Goal: Transaction & Acquisition: Purchase product/service

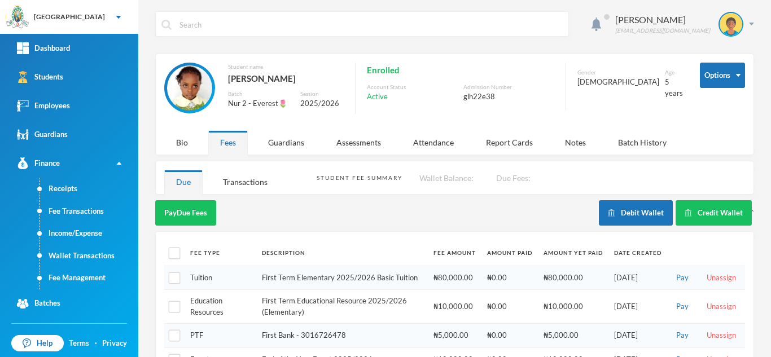
scroll to position [34, 0]
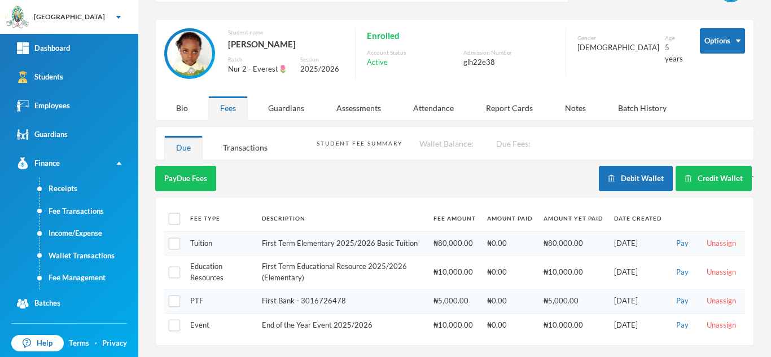
click at [741, 130] on div "Student Fee Summary Wallet Balance: Due Fees: Due Transactions" at bounding box center [454, 143] width 599 height 34
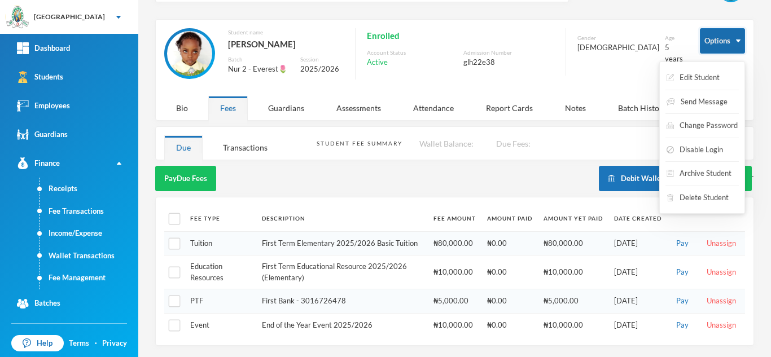
click at [712, 38] on button "Options" at bounding box center [722, 40] width 45 height 25
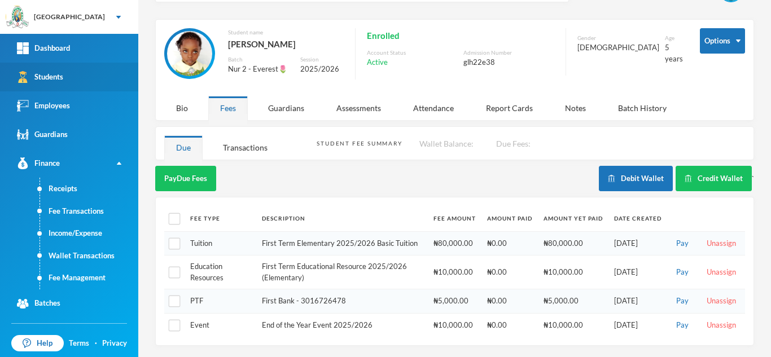
click at [75, 80] on link "Students" at bounding box center [69, 77] width 138 height 29
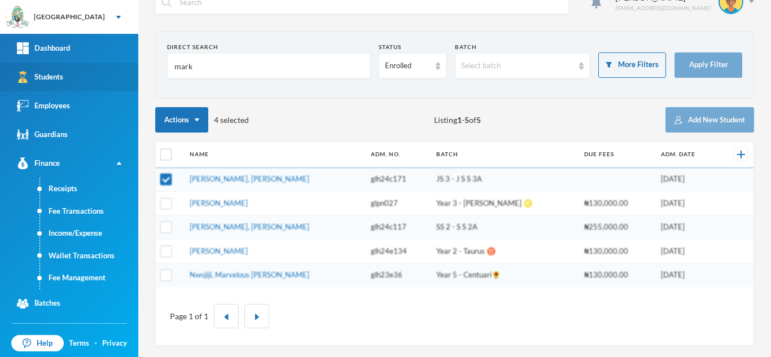
scroll to position [23, 0]
drag, startPoint x: 206, startPoint y: 81, endPoint x: 103, endPoint y: 89, distance: 102.5
click at [103, 89] on div "Greenland Hall Your Bluebic Account Greenland Hall Add a New School Dashboard S…" at bounding box center [385, 178] width 771 height 357
type input "legogie"
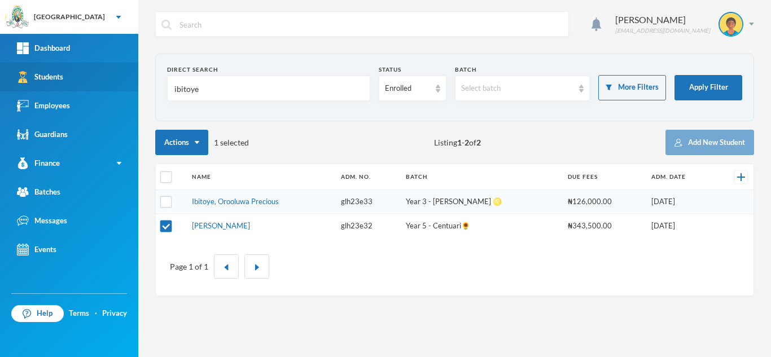
drag, startPoint x: 192, startPoint y: 88, endPoint x: 69, endPoint y: 81, distance: 123.3
click at [69, 81] on div "Greenland Hall Your Bluebic Account Greenland Hall Add a New School Dashboard S…" at bounding box center [385, 178] width 771 height 357
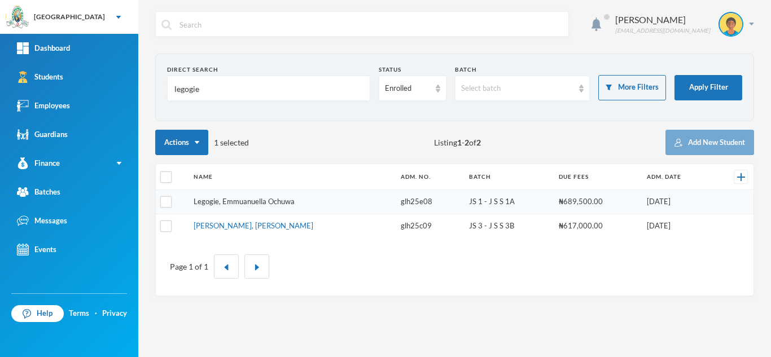
type input "legogie"
click at [246, 202] on link "Legogie, Emmuanuella Ochuwa" at bounding box center [244, 201] width 101 height 9
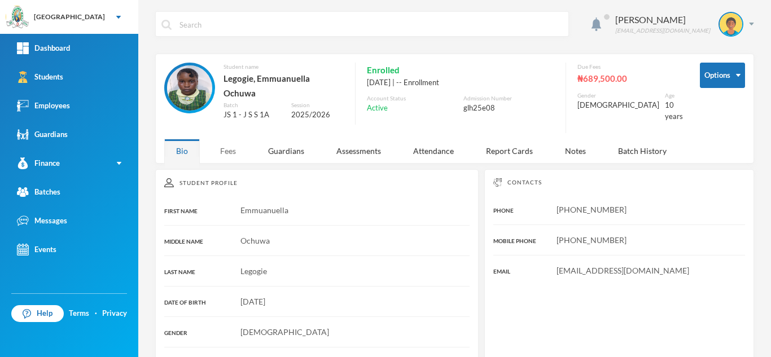
click at [236, 146] on div "Fees" at bounding box center [228, 151] width 40 height 24
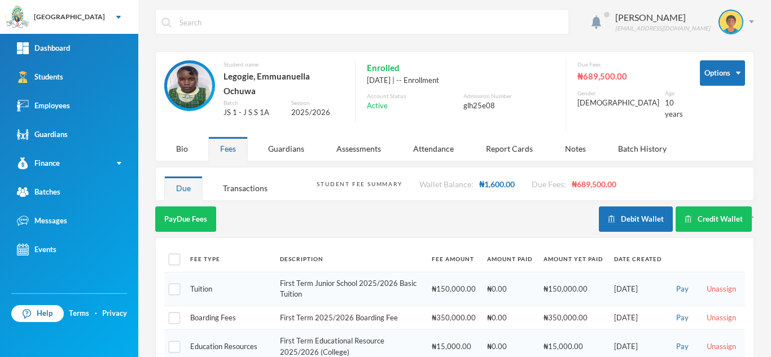
scroll to position [3, 0]
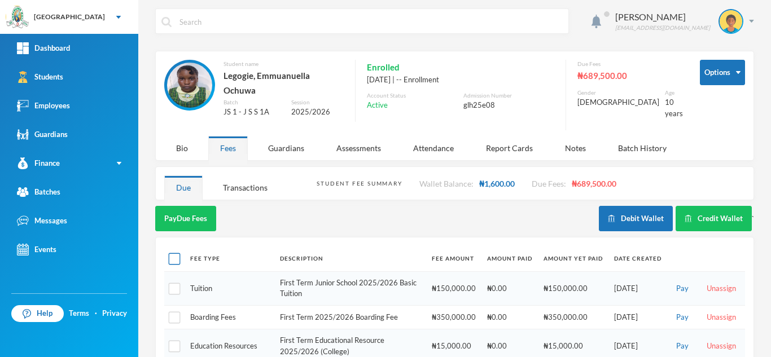
click at [176, 253] on input "checkbox" at bounding box center [175, 259] width 12 height 12
checkbox input "true"
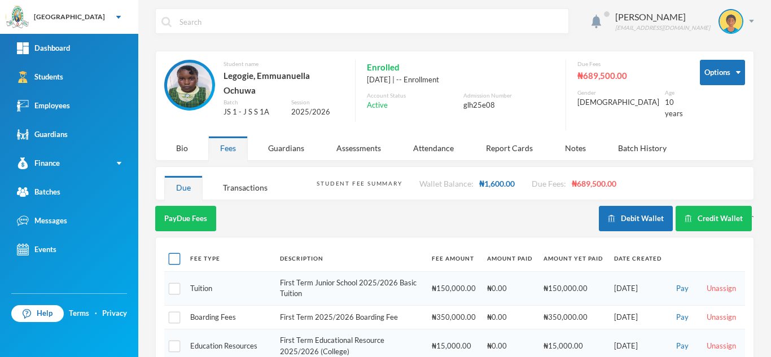
checkbox input "true"
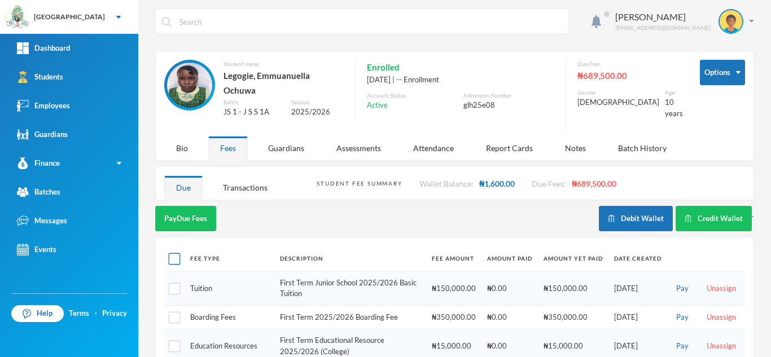
checkbox input "true"
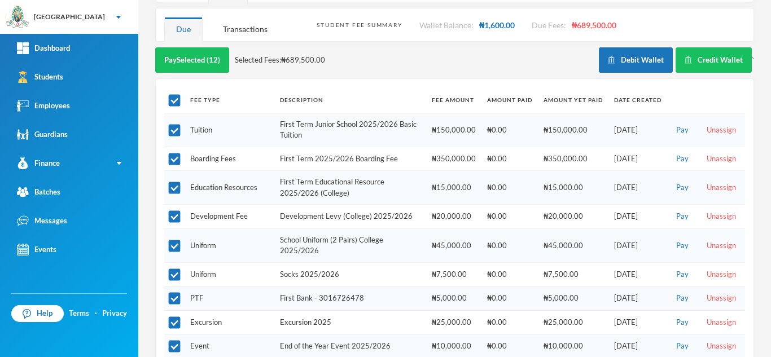
scroll to position [195, 0]
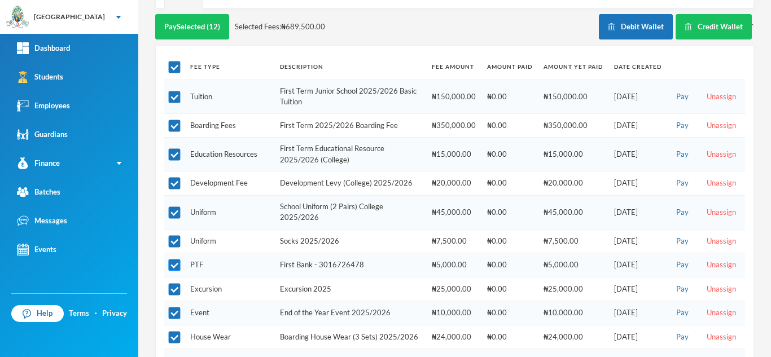
click at [169, 260] on input "checkbox" at bounding box center [175, 266] width 12 height 12
checkbox input "false"
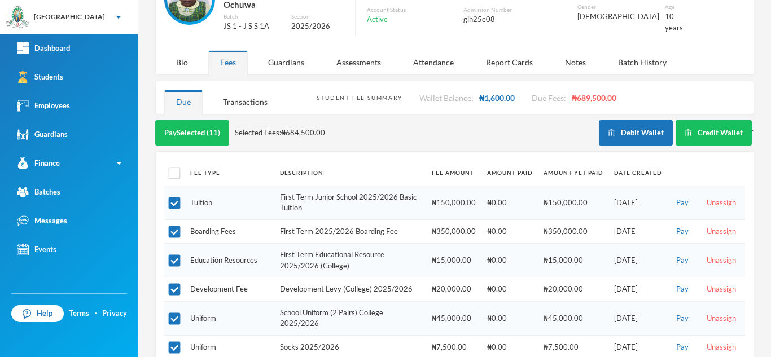
scroll to position [79, 0]
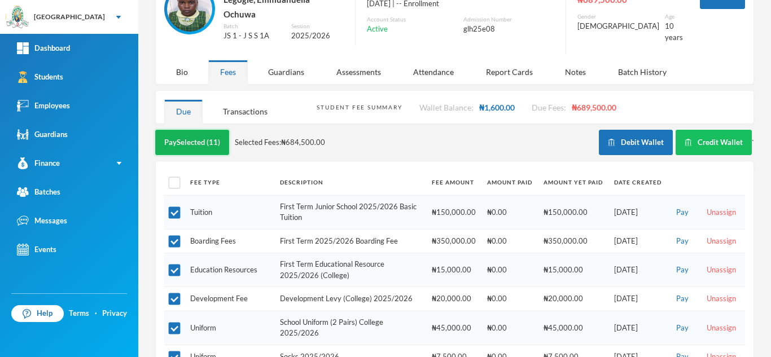
click at [195, 135] on button "Pay Selected (11)" at bounding box center [192, 142] width 74 height 25
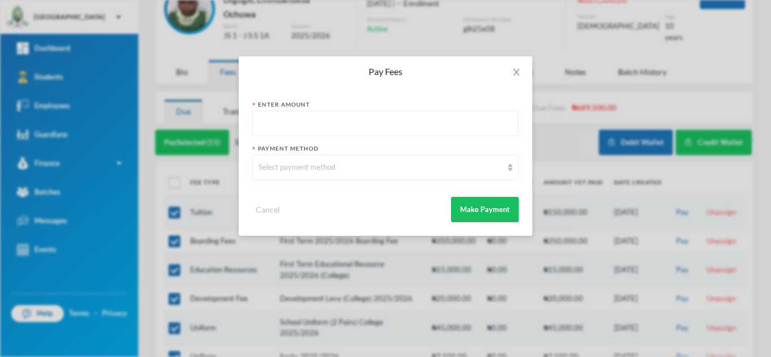
click at [301, 121] on input "text" at bounding box center [386, 123] width 254 height 25
type input "500000"
click at [288, 171] on div "Select payment method" at bounding box center [381, 167] width 244 height 11
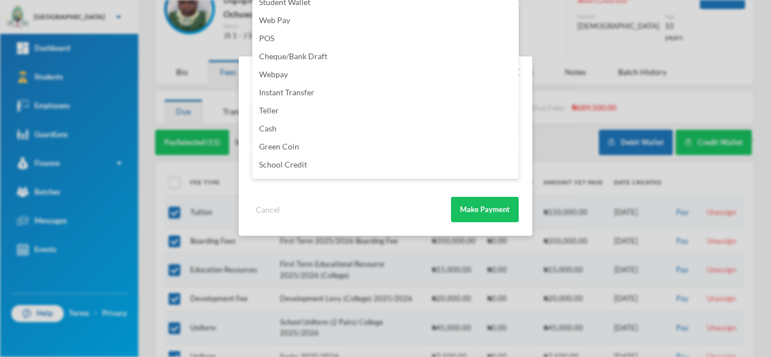
scroll to position [133, 0]
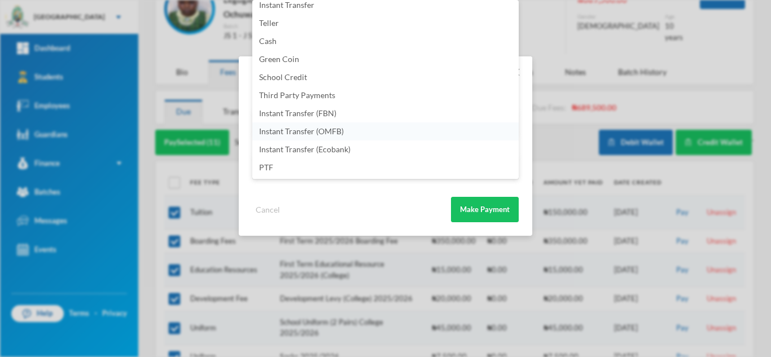
click at [358, 130] on li "Instant Transfer (OMFB)" at bounding box center [385, 132] width 266 height 18
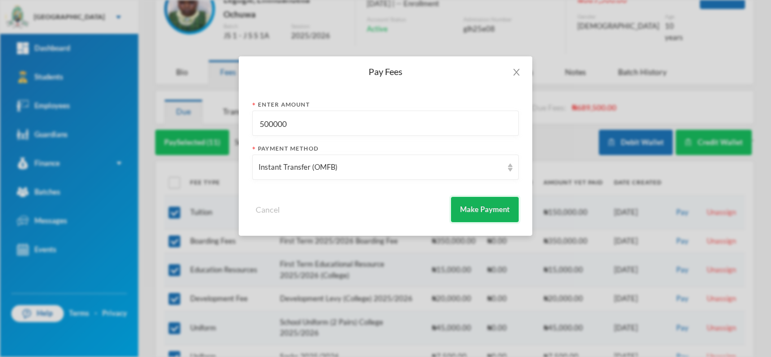
click at [469, 206] on button "Make Payment" at bounding box center [485, 209] width 68 height 25
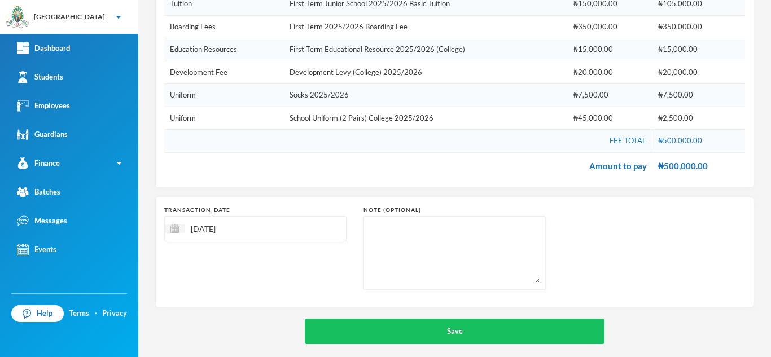
scroll to position [209, 0]
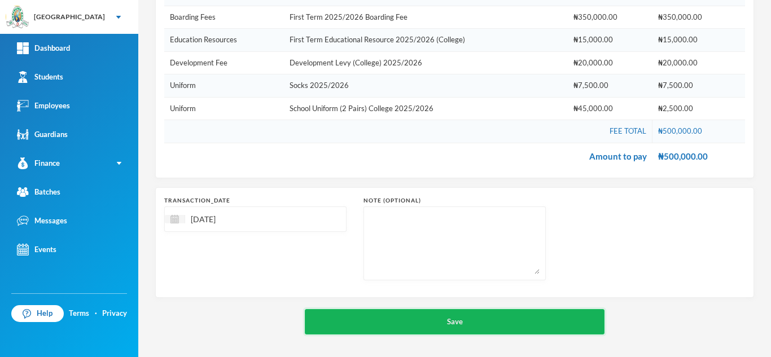
click at [443, 319] on button "Save" at bounding box center [455, 321] width 300 height 25
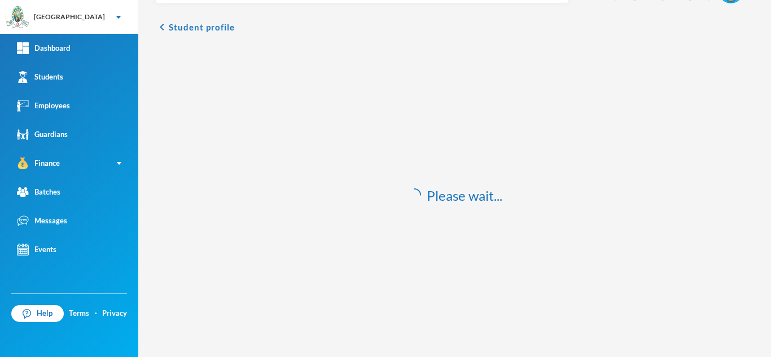
scroll to position [33, 0]
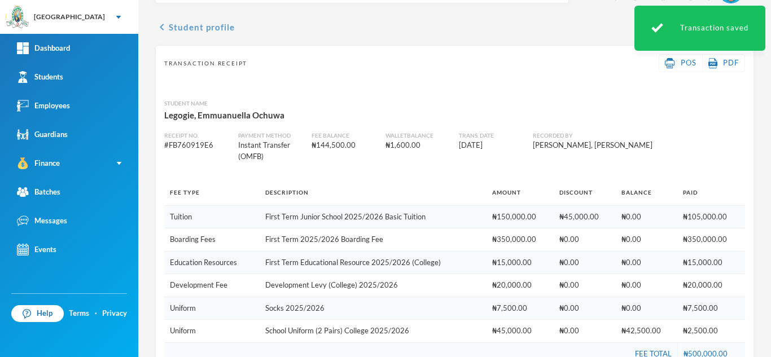
click at [187, 29] on button "chevron_left Student profile" at bounding box center [195, 27] width 80 height 14
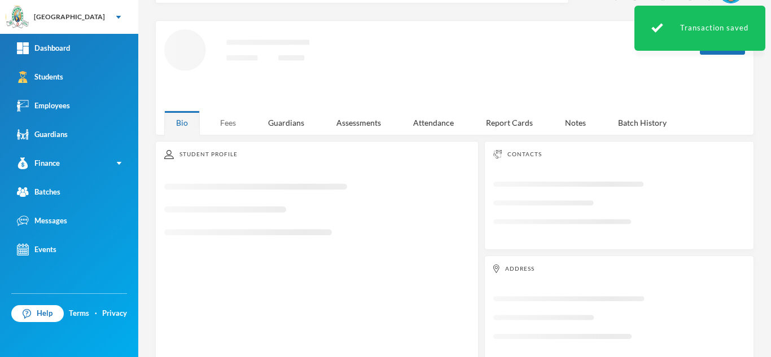
click at [231, 120] on div "Fees" at bounding box center [228, 123] width 40 height 24
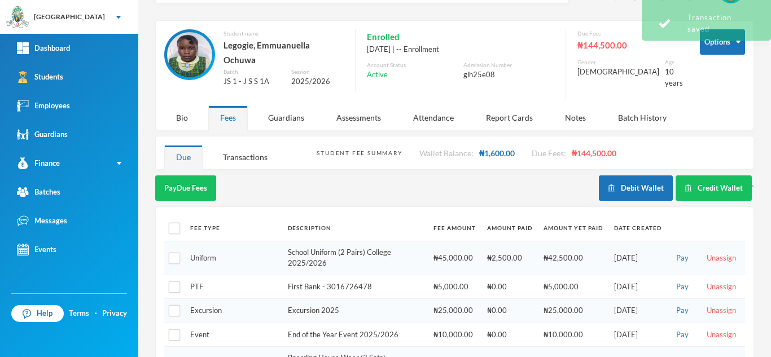
scroll to position [126, 0]
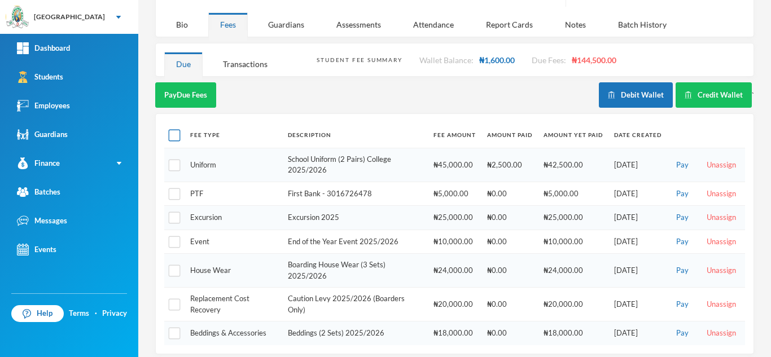
click at [174, 130] on input "checkbox" at bounding box center [175, 136] width 12 height 12
checkbox input "true"
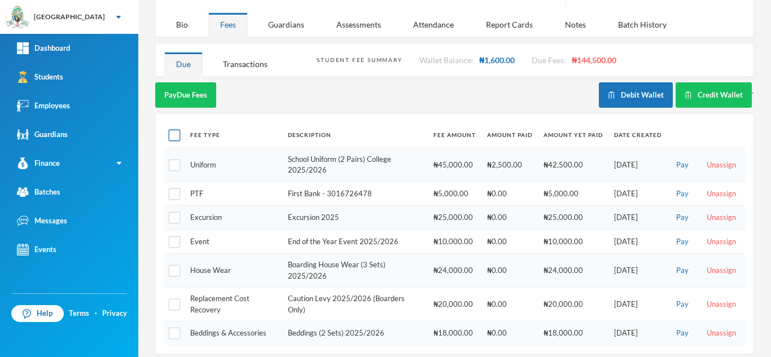
checkbox input "true"
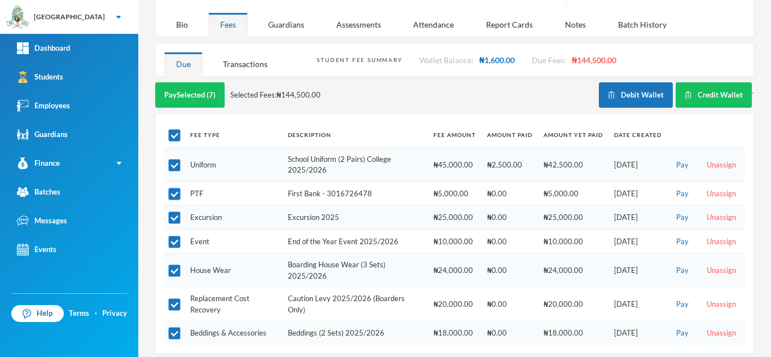
click at [176, 189] on input "checkbox" at bounding box center [175, 195] width 12 height 12
checkbox input "false"
click at [203, 88] on button "Pay Selected (6)" at bounding box center [189, 94] width 69 height 25
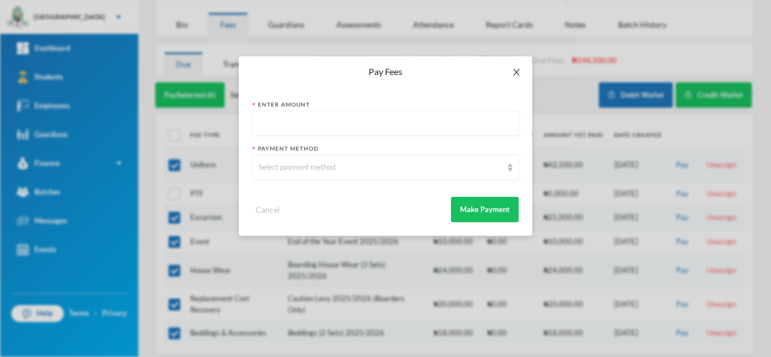
click at [517, 72] on icon "icon: close" at bounding box center [516, 72] width 6 height 7
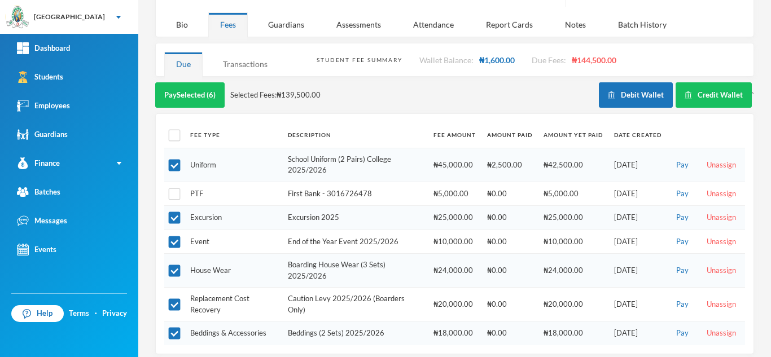
click at [258, 58] on div "Transactions" at bounding box center [245, 64] width 68 height 24
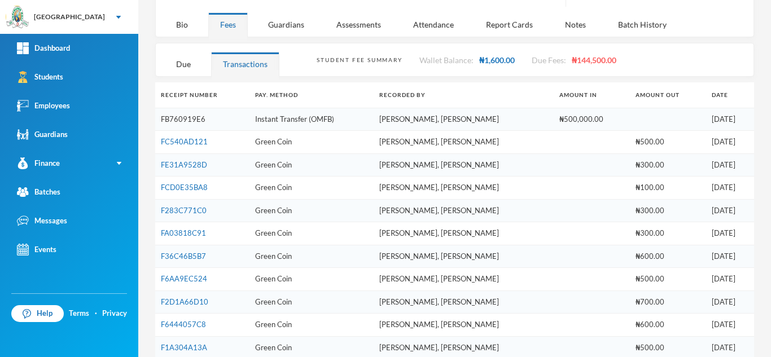
click at [194, 115] on link "FB760919E6" at bounding box center [183, 119] width 45 height 9
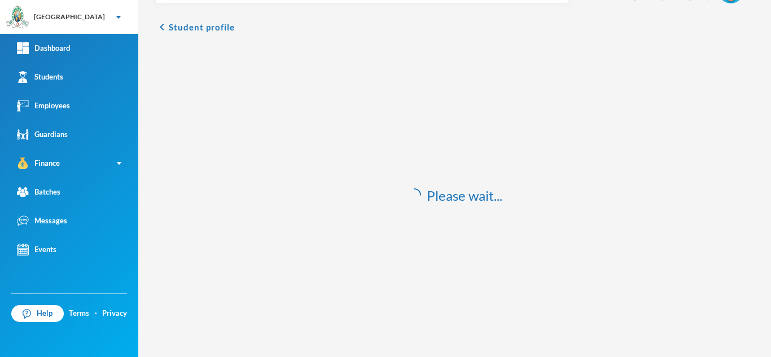
scroll to position [33, 0]
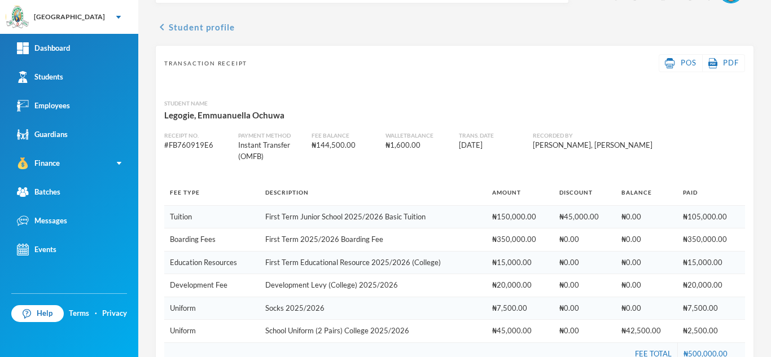
click at [193, 28] on button "chevron_left Student profile" at bounding box center [195, 27] width 80 height 14
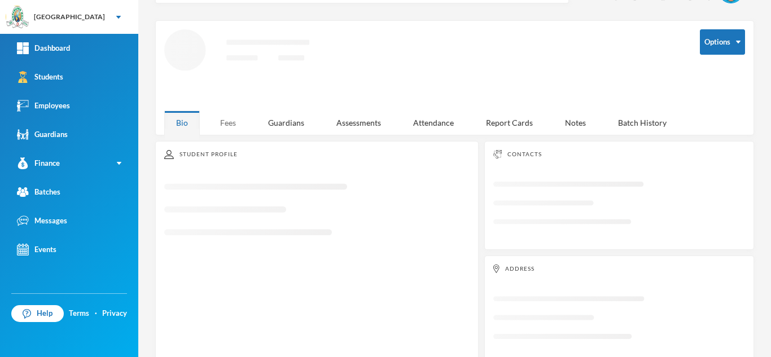
click at [225, 113] on div "Fees" at bounding box center [228, 123] width 40 height 24
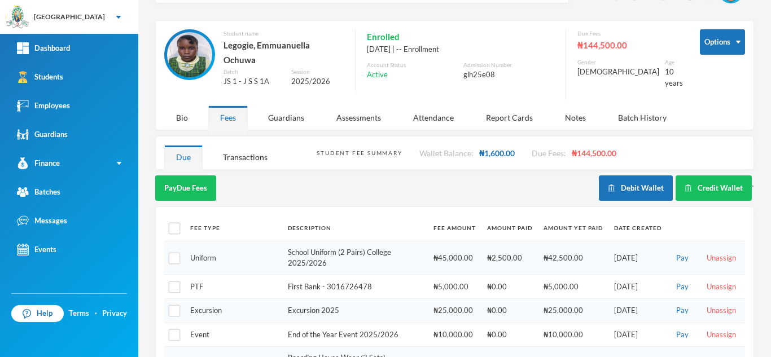
scroll to position [126, 0]
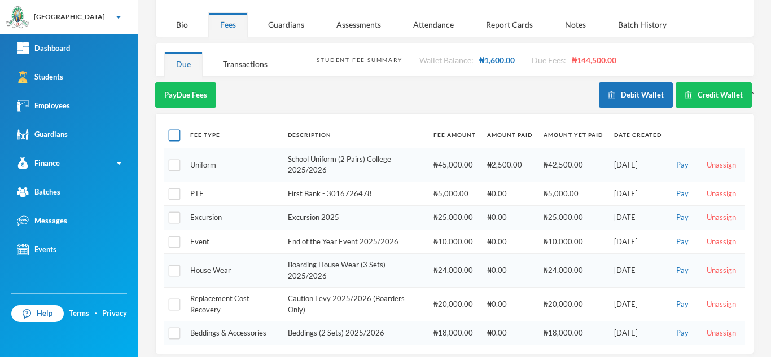
click at [170, 130] on input "checkbox" at bounding box center [175, 136] width 12 height 12
checkbox input "true"
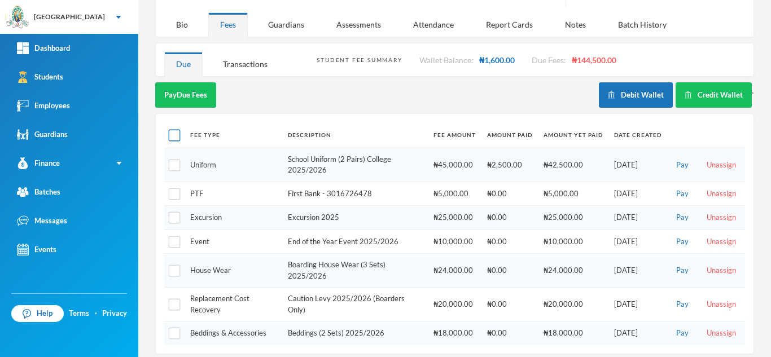
checkbox input "true"
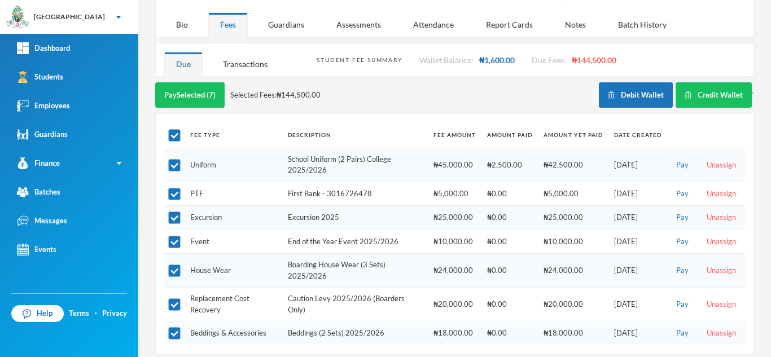
click at [173, 189] on input "checkbox" at bounding box center [175, 195] width 12 height 12
checkbox input "false"
click at [187, 83] on button "Pay Selected (6)" at bounding box center [189, 94] width 69 height 25
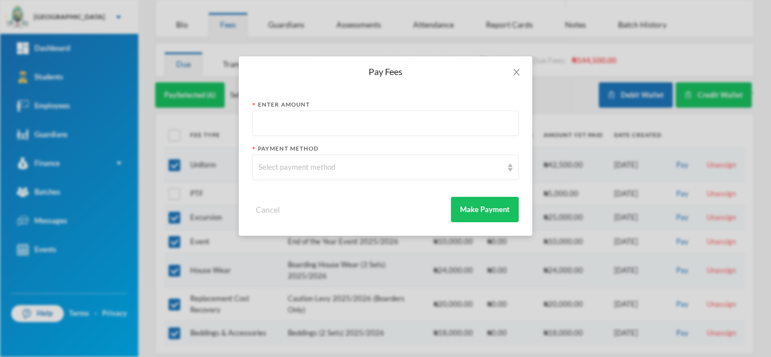
click at [335, 126] on input "text" at bounding box center [386, 123] width 254 height 25
type input "139500"
click at [320, 168] on div "Select payment method" at bounding box center [381, 167] width 244 height 11
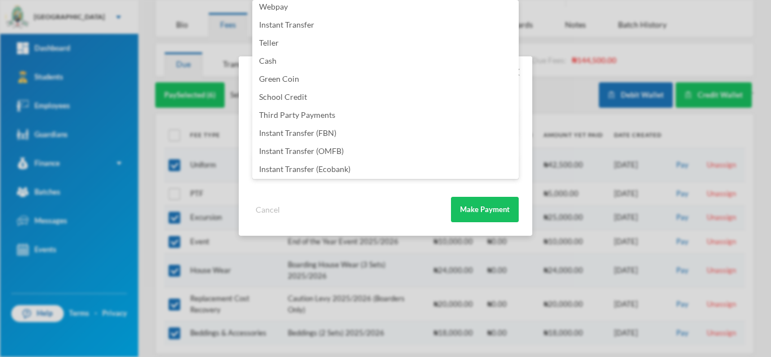
scroll to position [133, 0]
click at [391, 130] on li "Instant Transfer (OMFB)" at bounding box center [385, 132] width 266 height 18
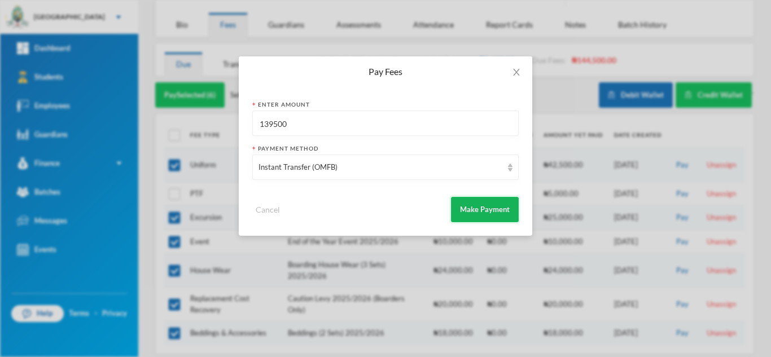
click at [464, 211] on button "Make Payment" at bounding box center [485, 209] width 68 height 25
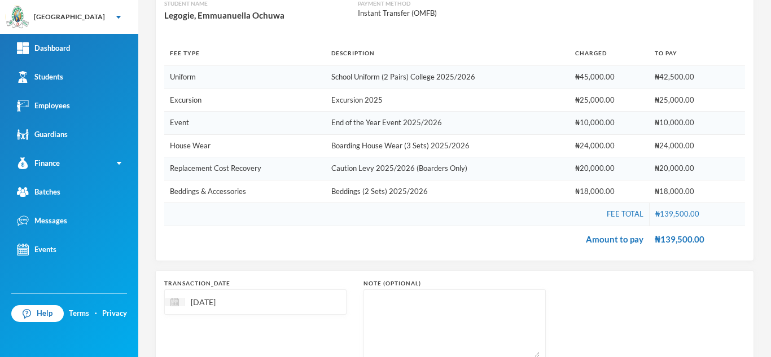
scroll to position [209, 0]
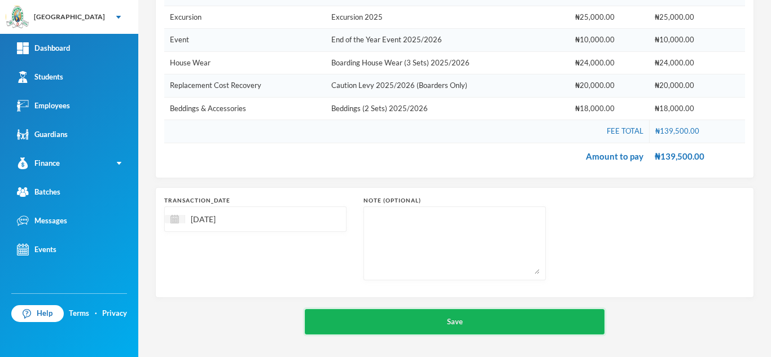
click at [397, 322] on button "Save" at bounding box center [455, 321] width 300 height 25
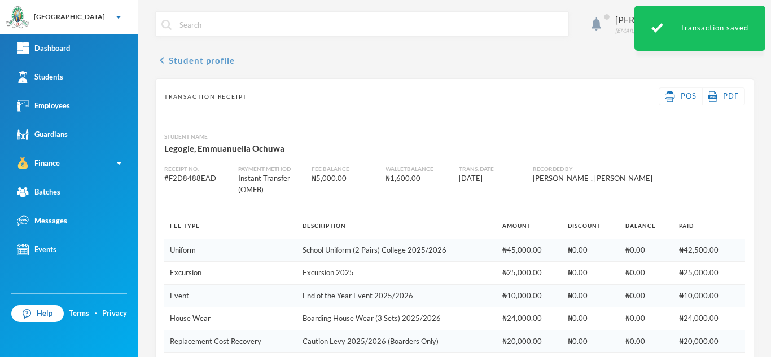
click at [172, 59] on button "chevron_left Student profile" at bounding box center [195, 61] width 80 height 14
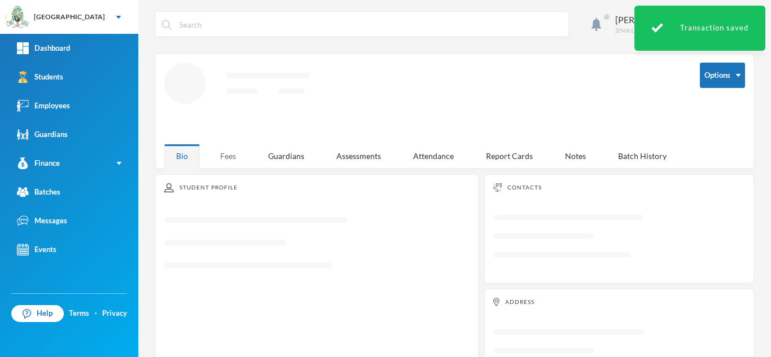
click at [221, 151] on div "Fees" at bounding box center [228, 156] width 40 height 24
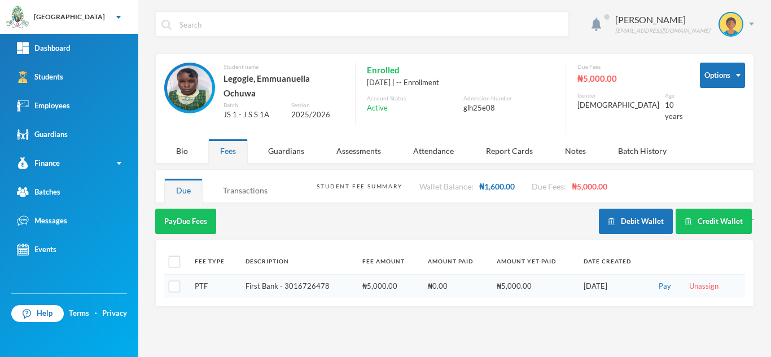
click at [236, 183] on div "Transactions" at bounding box center [245, 190] width 68 height 24
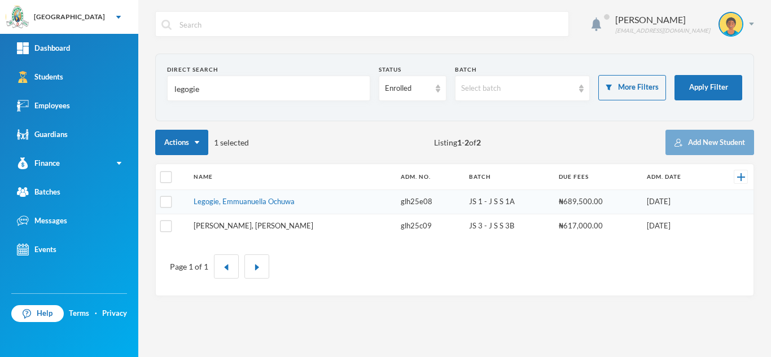
type input "legogie"
click at [223, 228] on link "Legogie, Brian Uyemi" at bounding box center [254, 225] width 120 height 9
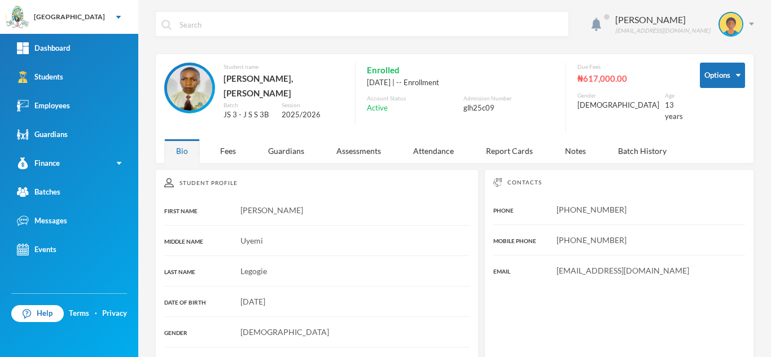
click at [233, 156] on div "Aderogba Olumide olumide.aderogba@greenlandhall.org Options Student name Legogi…" at bounding box center [454, 178] width 633 height 357
click at [278, 146] on div "Guardians" at bounding box center [286, 151] width 60 height 24
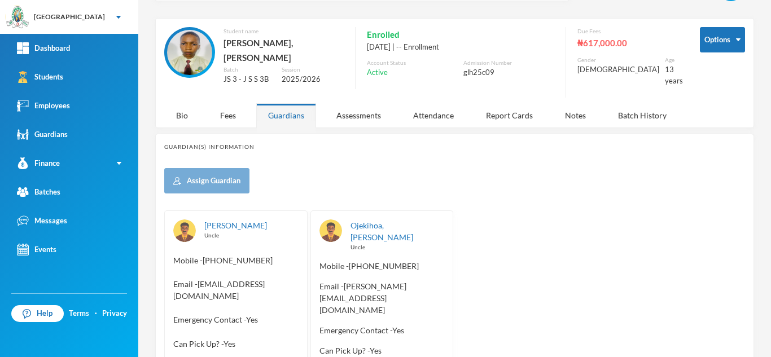
scroll to position [70, 0]
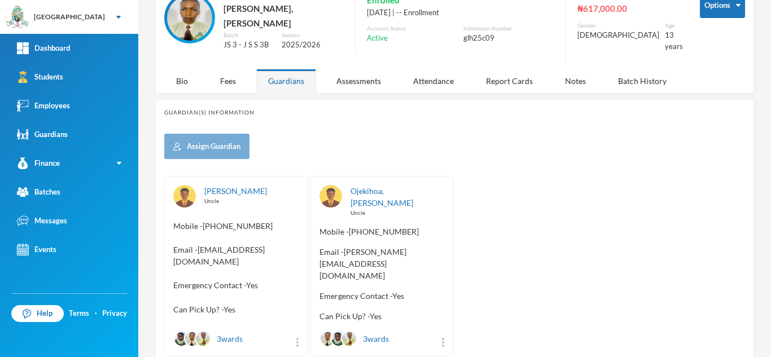
click at [403, 119] on div "Guardian(s) Information Assign Guardian Oyaze, Daniel Uncle Mobile - +234 915 7…" at bounding box center [454, 232] width 599 height 266
click at [230, 73] on div "Fees" at bounding box center [228, 81] width 40 height 24
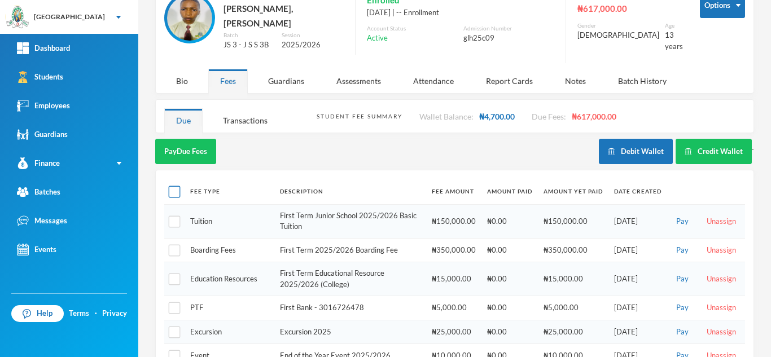
click at [176, 186] on input "checkbox" at bounding box center [175, 192] width 12 height 12
checkbox input "true"
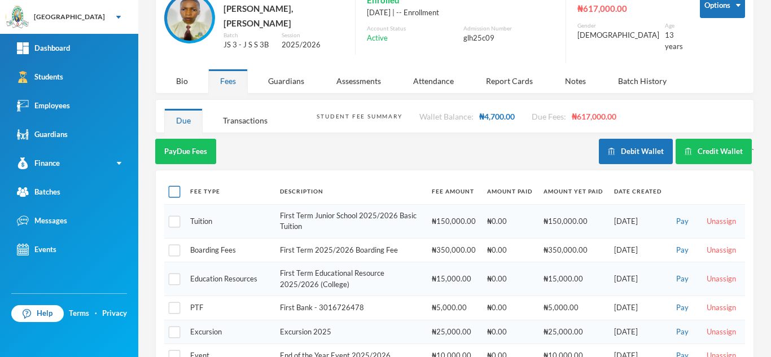
checkbox input "true"
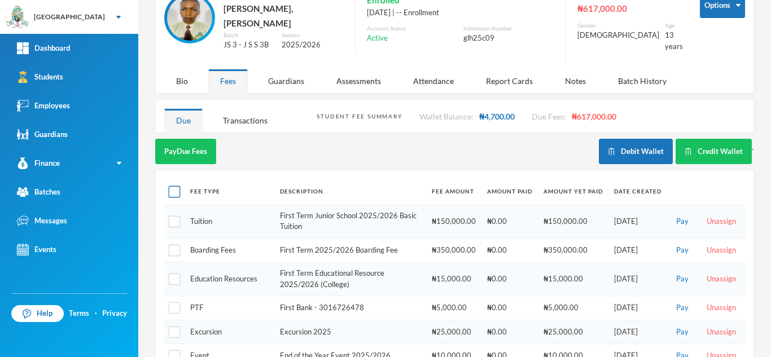
checkbox input "true"
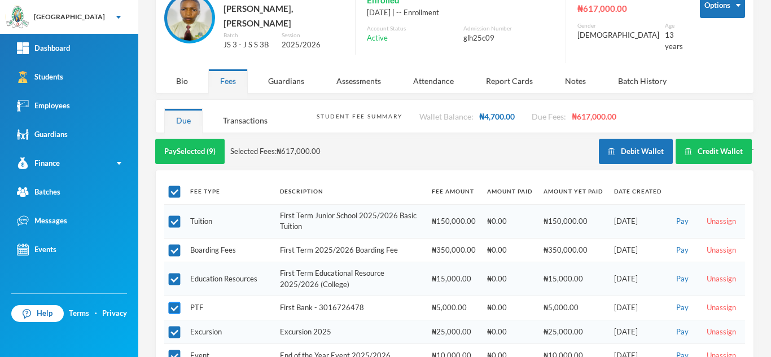
click at [172, 305] on input "checkbox" at bounding box center [175, 309] width 12 height 12
checkbox input "false"
click at [192, 143] on button "Pay Selected (8)" at bounding box center [189, 151] width 69 height 25
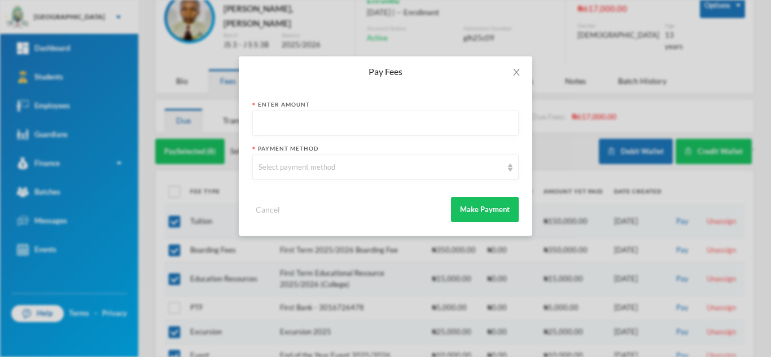
click at [278, 128] on input "text" at bounding box center [386, 123] width 254 height 25
type input "210500"
click at [315, 164] on div "Select payment method" at bounding box center [381, 167] width 244 height 11
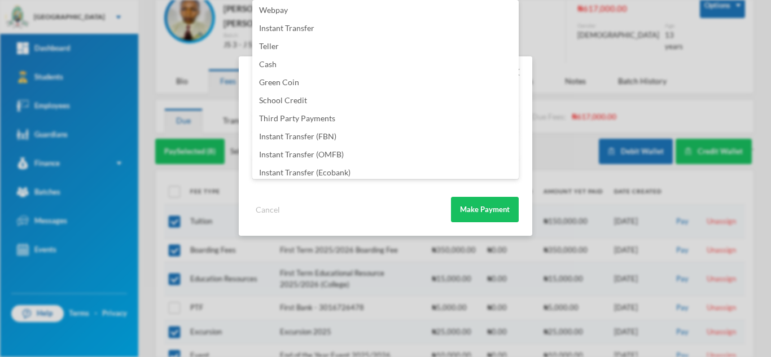
scroll to position [133, 0]
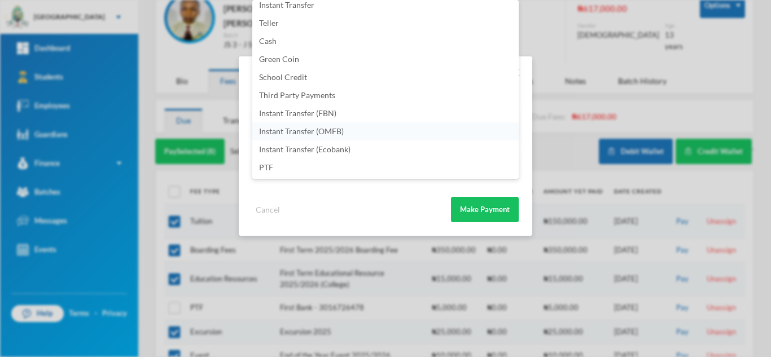
click at [369, 131] on li "Instant Transfer (OMFB)" at bounding box center [385, 132] width 266 height 18
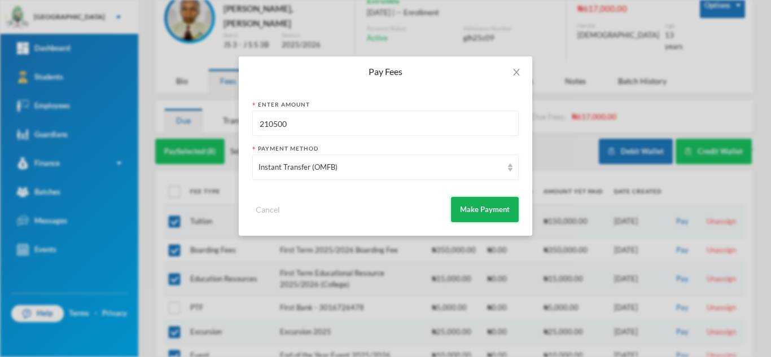
click at [487, 203] on button "Make Payment" at bounding box center [485, 209] width 68 height 25
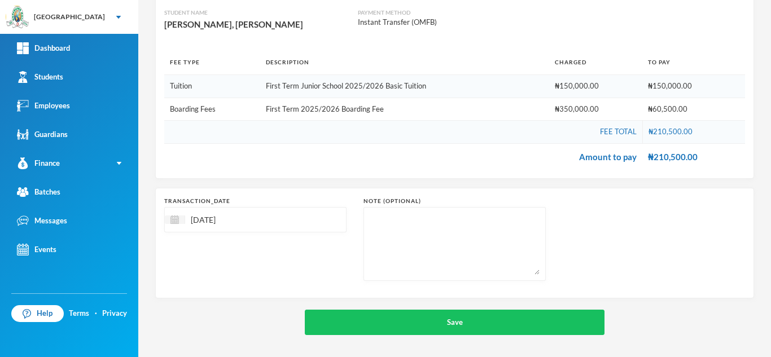
scroll to position [118, 0]
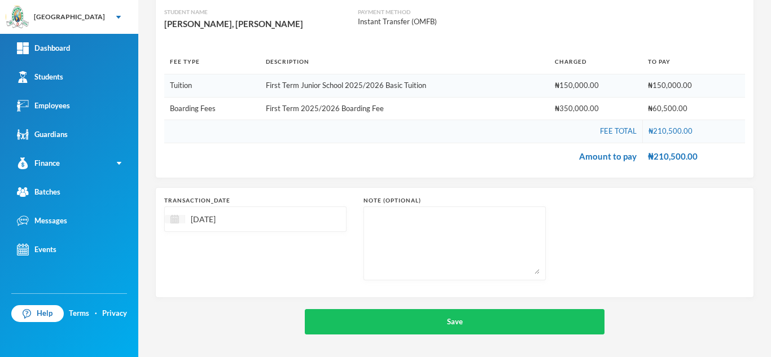
click at [176, 215] on div at bounding box center [175, 219] width 20 height 8
click at [235, 324] on div "13" at bounding box center [235, 323] width 19 height 18
type input "[DATE]"
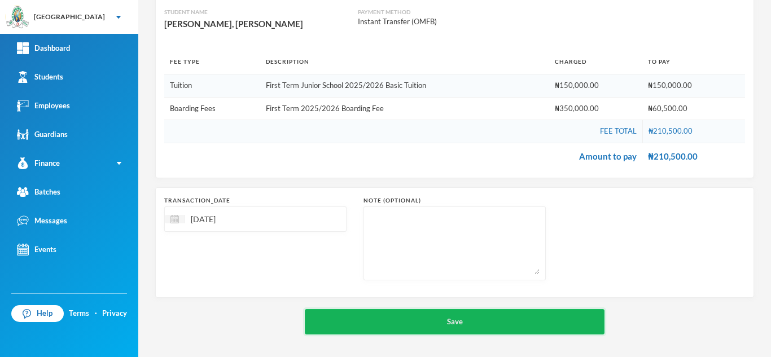
click at [360, 323] on button "Save" at bounding box center [455, 321] width 300 height 25
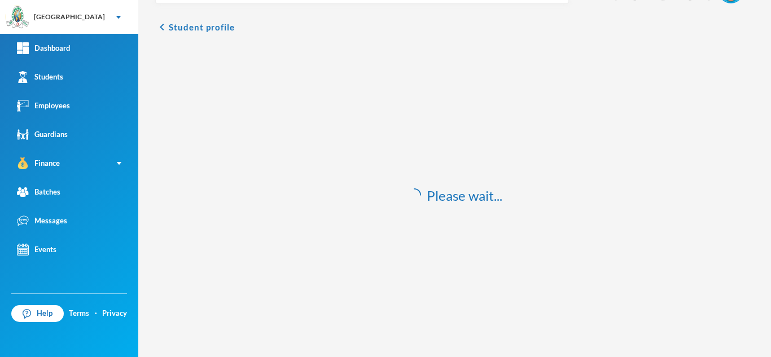
scroll to position [33, 0]
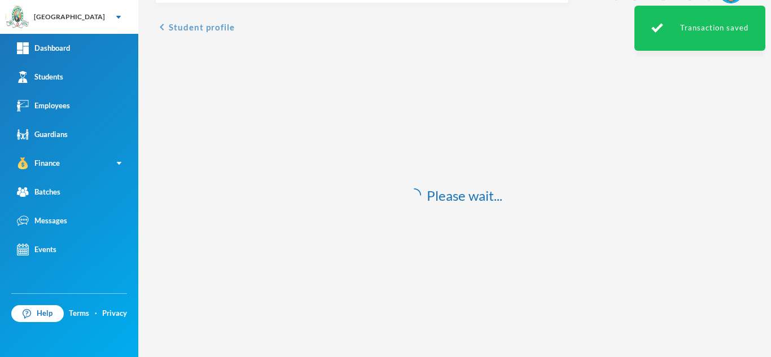
click at [213, 25] on button "chevron_left Student profile" at bounding box center [195, 27] width 80 height 14
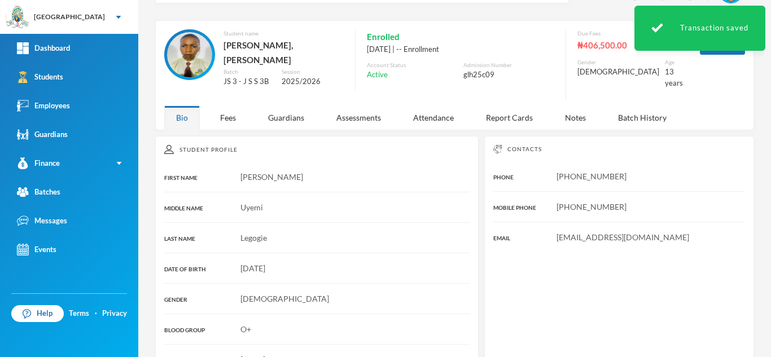
click at [224, 123] on div "Aderogba Olumide olumide.aderogba@greenlandhall.org Options Student name Legogi…" at bounding box center [454, 178] width 633 height 357
click at [225, 108] on div "Fees" at bounding box center [228, 118] width 40 height 24
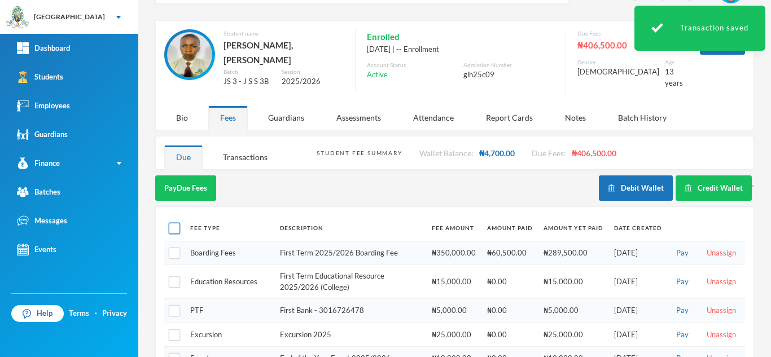
click at [174, 223] on input "checkbox" at bounding box center [175, 229] width 12 height 12
checkbox input "true"
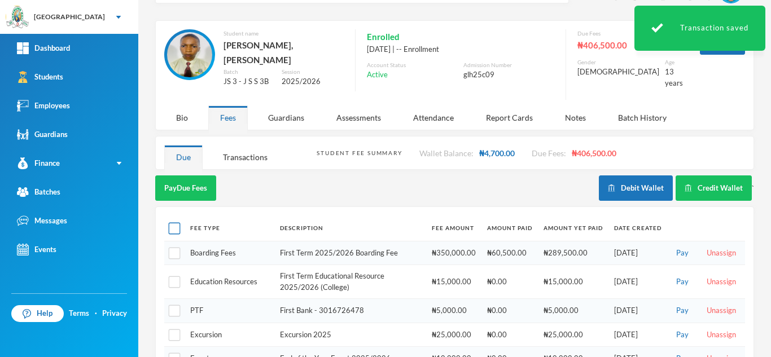
checkbox input "true"
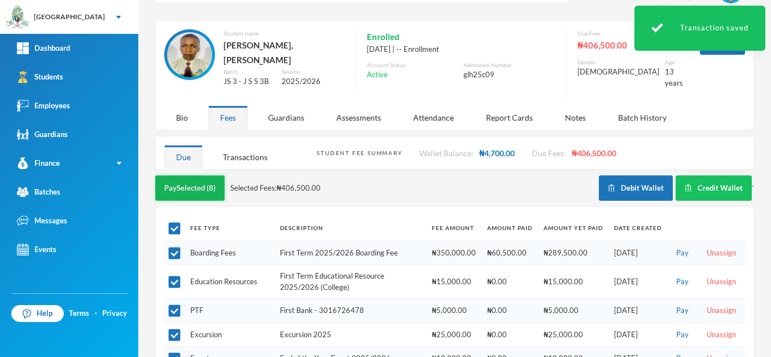
click at [193, 177] on button "Pay Selected (8)" at bounding box center [189, 188] width 69 height 25
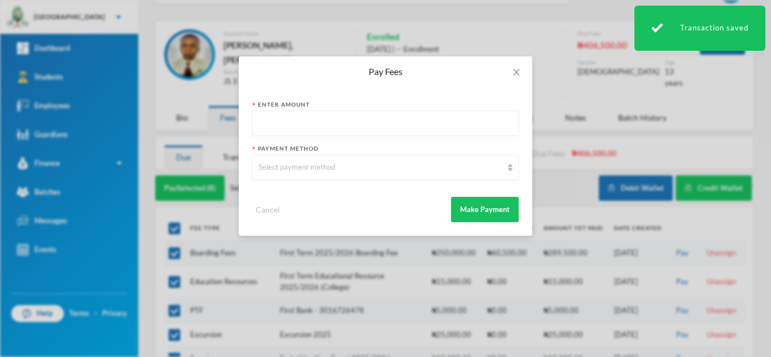
click at [290, 125] on input "text" at bounding box center [386, 123] width 254 height 25
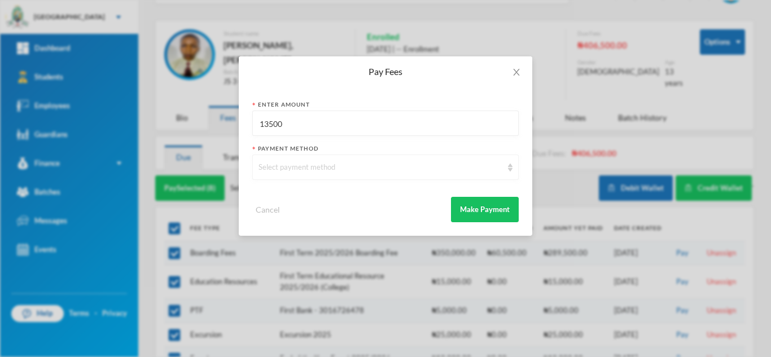
type input "13500"
click at [290, 170] on div "Select payment method" at bounding box center [381, 167] width 244 height 11
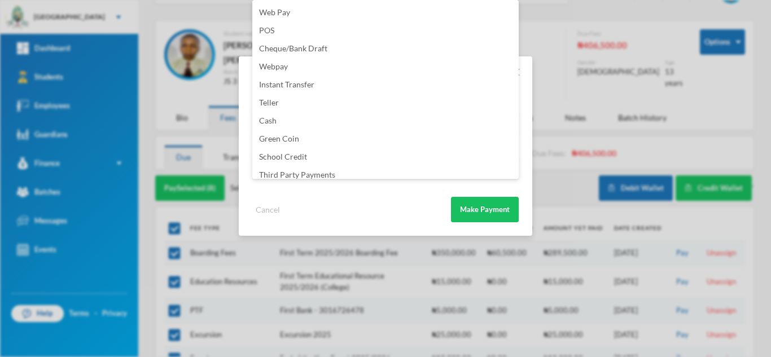
scroll to position [133, 0]
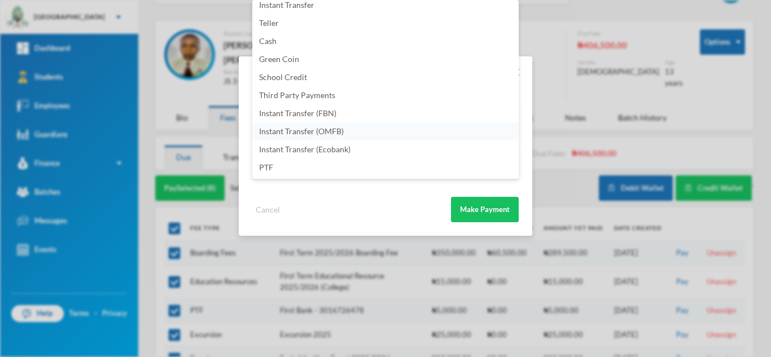
click at [388, 130] on li "Instant Transfer (OMFB)" at bounding box center [385, 132] width 266 height 18
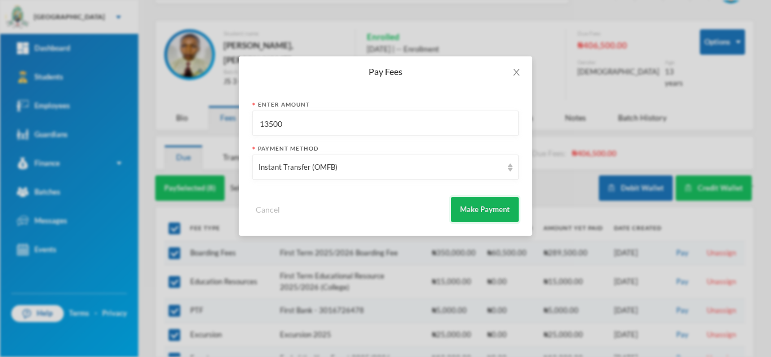
click at [471, 214] on button "Make Payment" at bounding box center [485, 209] width 68 height 25
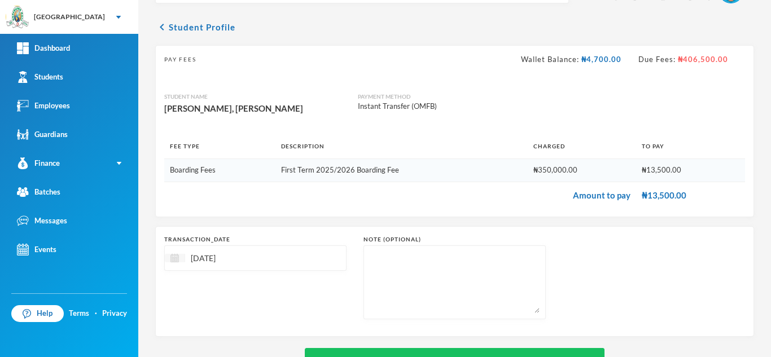
click at [174, 260] on img at bounding box center [175, 258] width 8 height 8
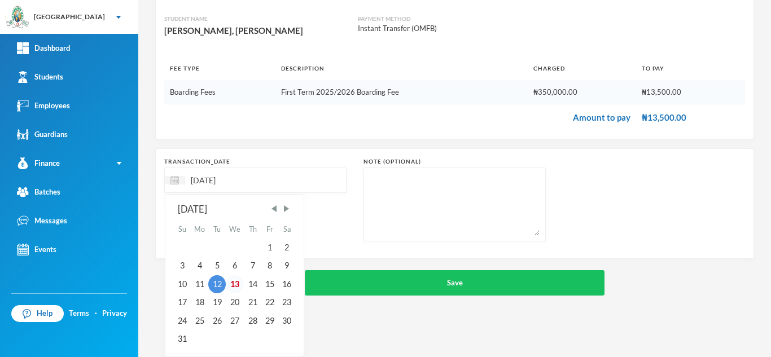
click at [241, 282] on div "13" at bounding box center [235, 285] width 19 height 18
type input "[DATE]"
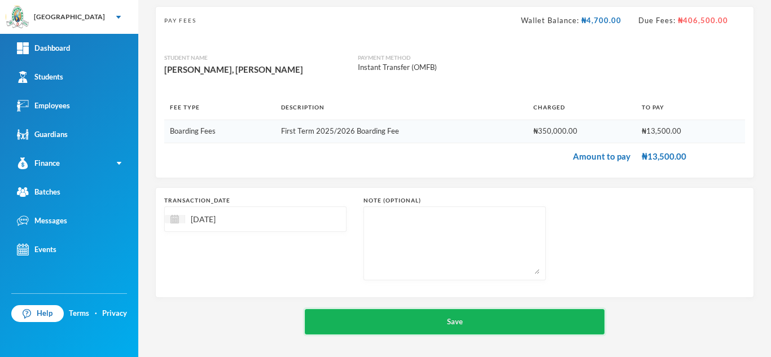
click at [347, 320] on button "Save" at bounding box center [455, 321] width 300 height 25
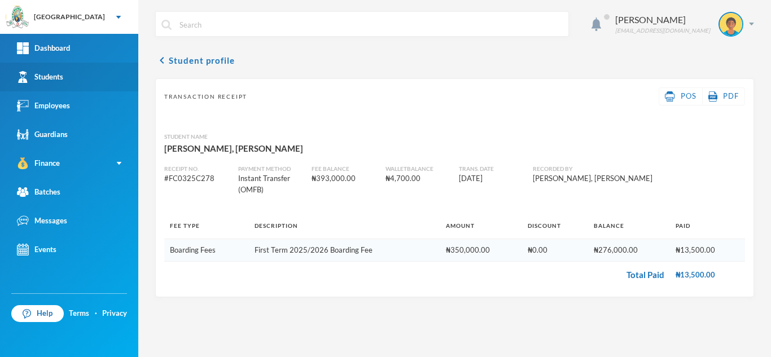
click at [89, 81] on link "Students" at bounding box center [69, 77] width 138 height 29
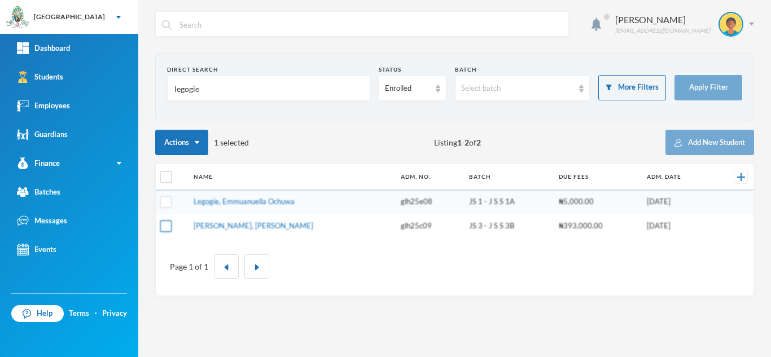
click at [166, 226] on input "checkbox" at bounding box center [166, 226] width 12 height 12
checkbox input "true"
click at [168, 180] on input "checkbox" at bounding box center [166, 178] width 12 height 12
checkbox input "true"
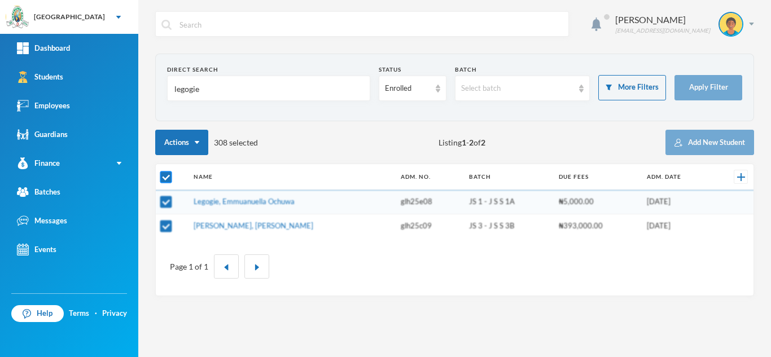
click at [168, 180] on input "checkbox" at bounding box center [166, 178] width 12 height 12
checkbox input "false"
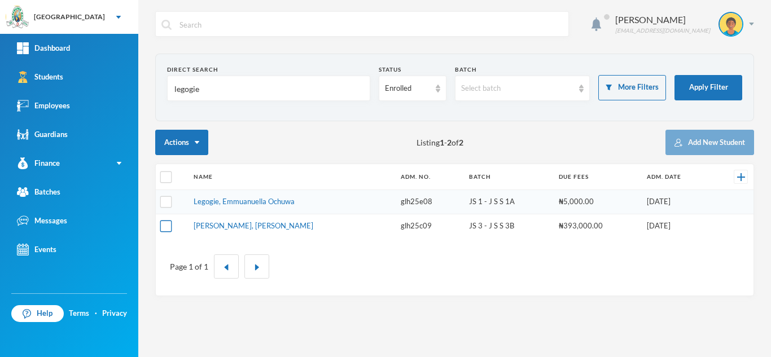
click at [167, 224] on input "checkbox" at bounding box center [166, 226] width 12 height 12
checkbox input "true"
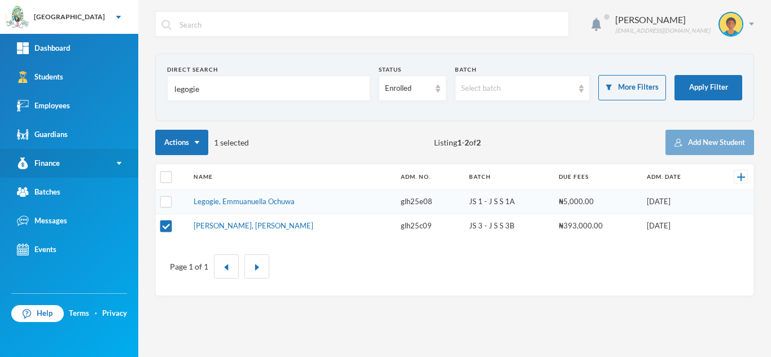
click at [61, 168] on link "Finance" at bounding box center [69, 163] width 138 height 29
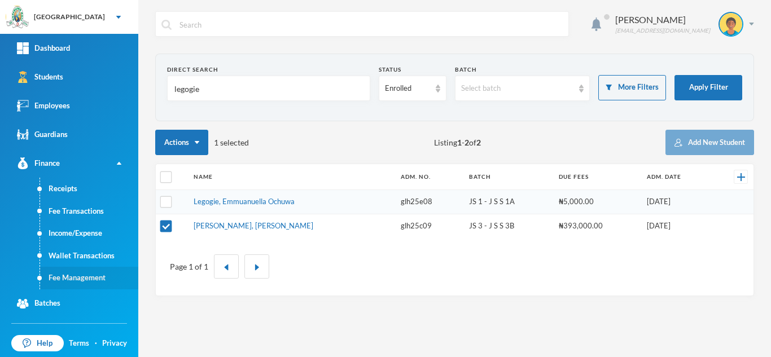
click at [82, 272] on link "Fee Management" at bounding box center [89, 278] width 98 height 23
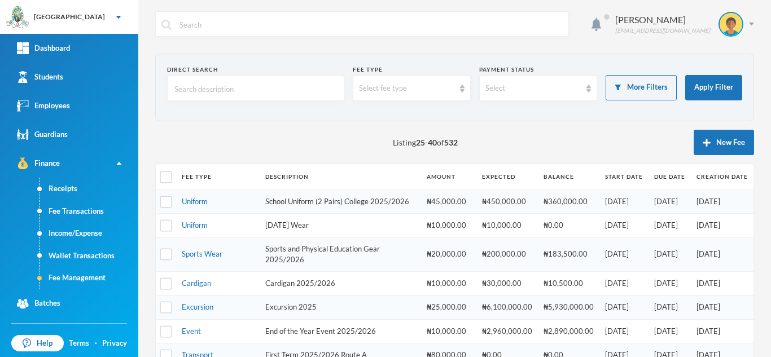
scroll to position [326, 0]
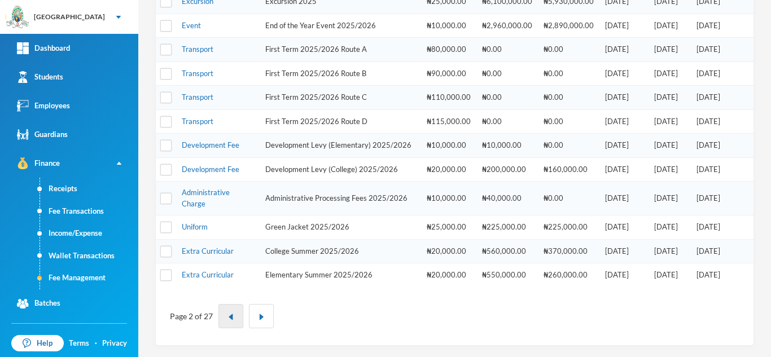
click at [229, 321] on button "button" at bounding box center [230, 316] width 25 height 24
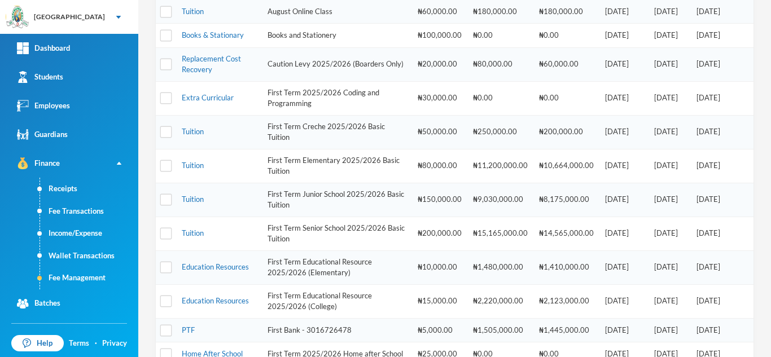
scroll to position [180, 0]
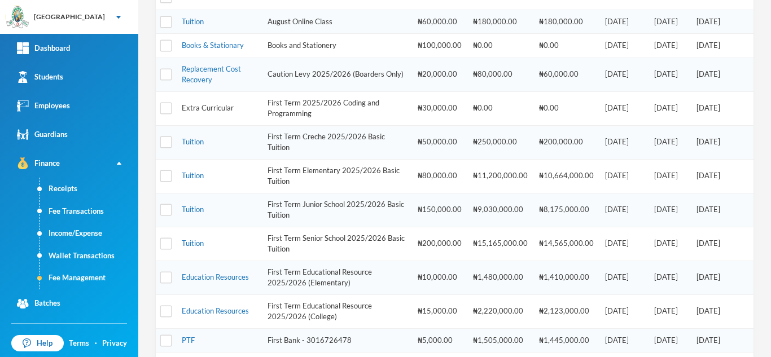
click at [213, 112] on link "Extra Curricular" at bounding box center [208, 107] width 52 height 9
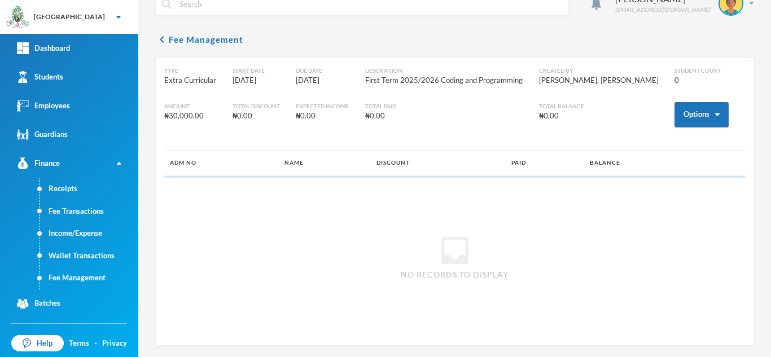
scroll to position [21, 0]
click at [675, 113] on button "Options" at bounding box center [702, 114] width 54 height 25
click at [646, 161] on button "Assign to ( 1 ) selected students" at bounding box center [660, 164] width 102 height 20
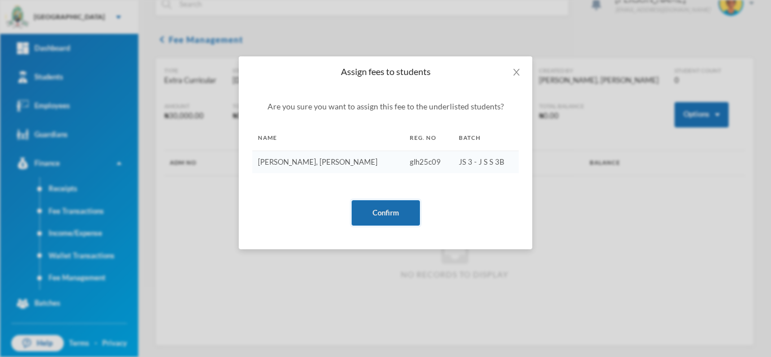
click at [387, 213] on button "Confirm" at bounding box center [386, 212] width 68 height 25
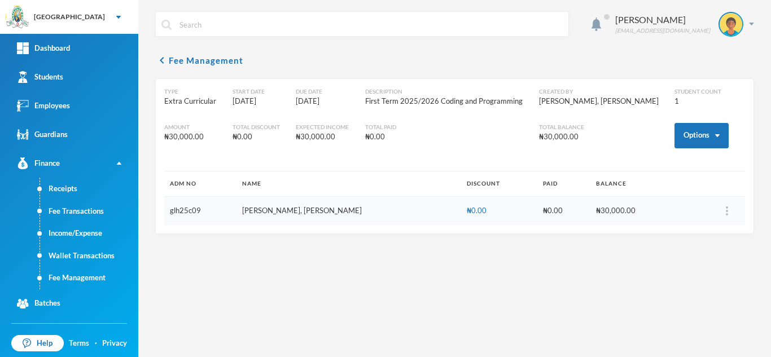
click at [294, 213] on link "[PERSON_NAME], [PERSON_NAME]" at bounding box center [302, 210] width 120 height 9
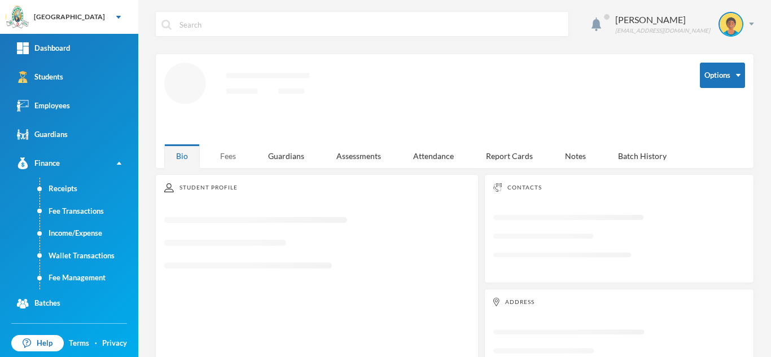
click at [231, 158] on div "Fees" at bounding box center [228, 156] width 40 height 24
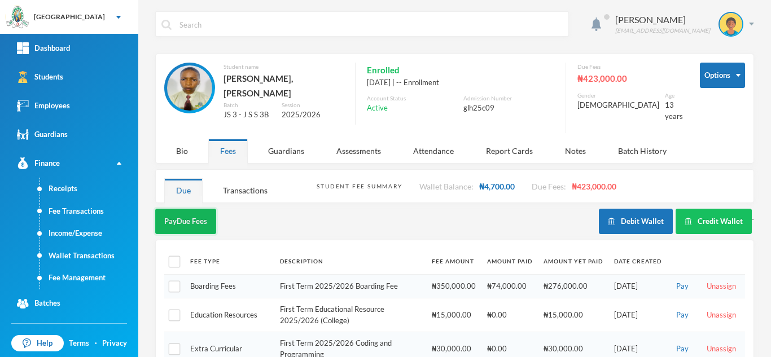
click at [199, 209] on button "Pay Due Fees" at bounding box center [185, 221] width 61 height 25
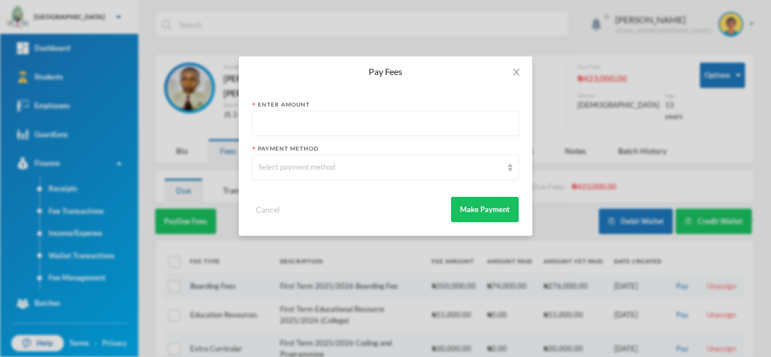
click at [299, 119] on input "text" at bounding box center [386, 123] width 254 height 25
type input "45000"
click at [283, 170] on div "Select payment method" at bounding box center [381, 167] width 244 height 11
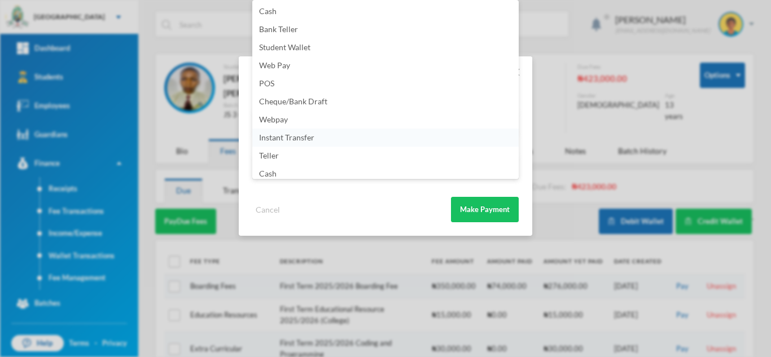
click at [343, 137] on li "Instant Transfer" at bounding box center [385, 138] width 266 height 18
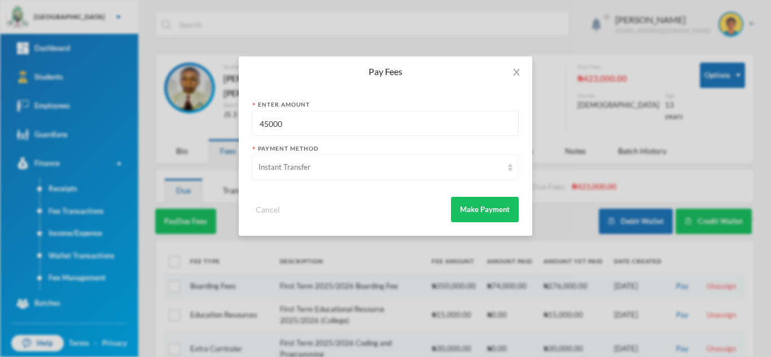
click at [357, 161] on div "Instant Transfer" at bounding box center [385, 167] width 266 height 25
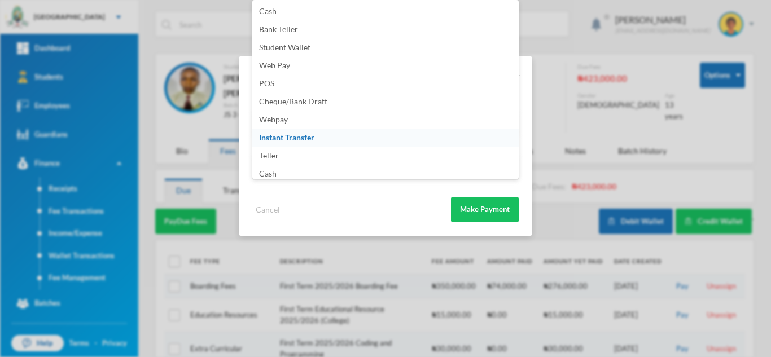
scroll to position [133, 0]
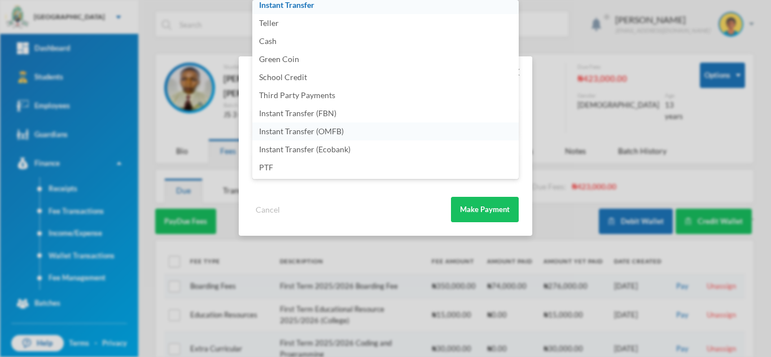
click at [362, 130] on li "Instant Transfer (OMFB)" at bounding box center [385, 132] width 266 height 18
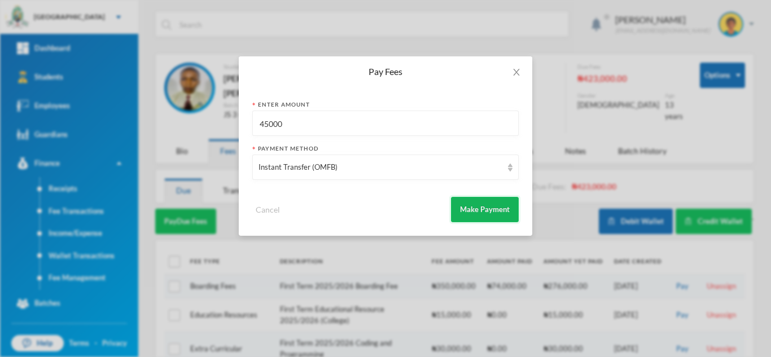
click at [472, 199] on button "Make Payment" at bounding box center [485, 209] width 68 height 25
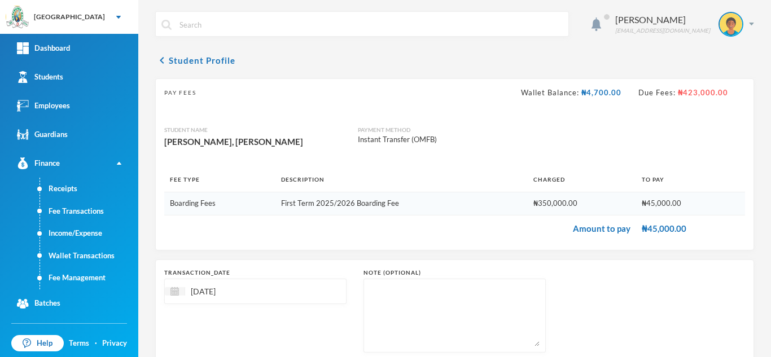
scroll to position [72, 0]
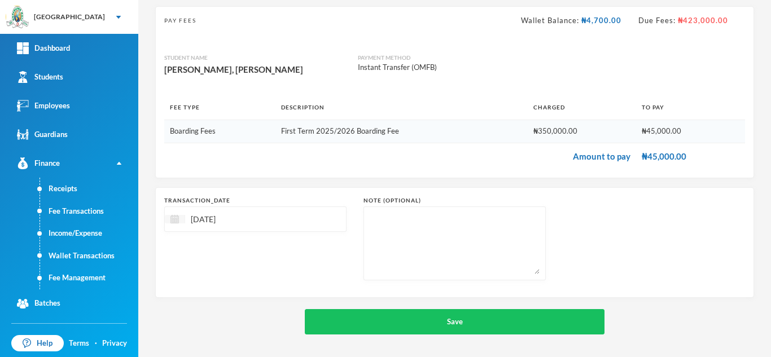
click at [181, 224] on div at bounding box center [175, 219] width 20 height 8
click at [237, 328] on div "13" at bounding box center [235, 323] width 19 height 18
type input "[DATE]"
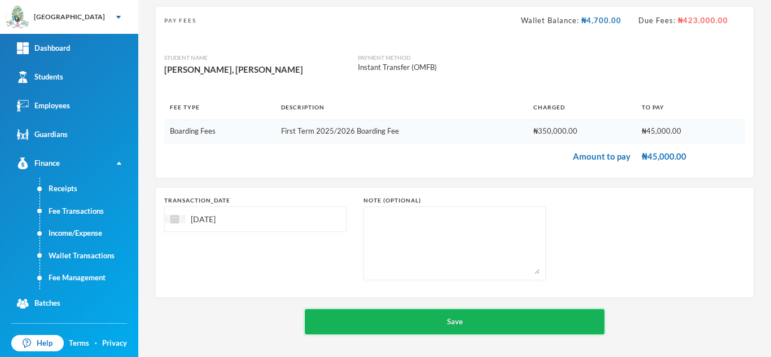
click at [351, 327] on button "Save" at bounding box center [455, 321] width 300 height 25
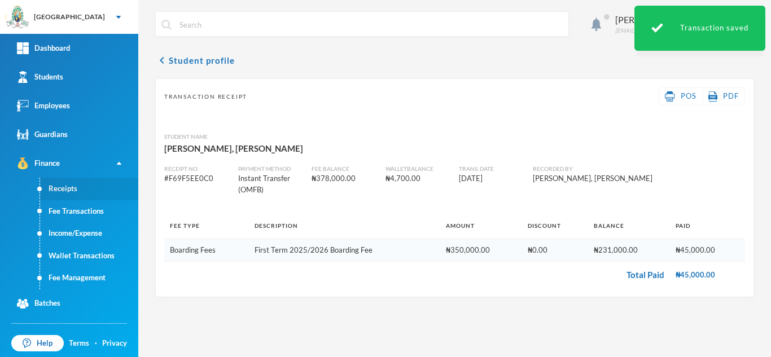
click at [61, 187] on link "Receipts" at bounding box center [89, 189] width 98 height 23
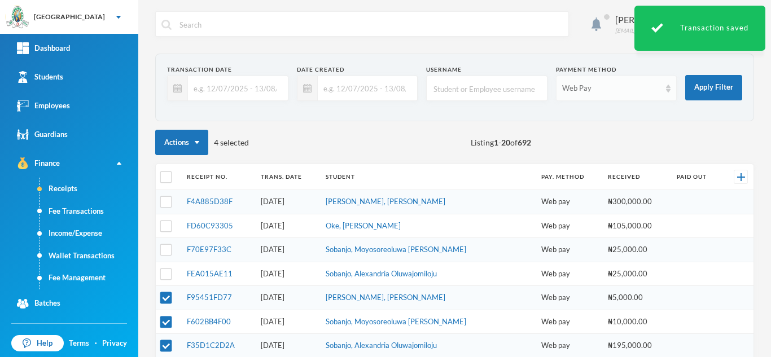
click at [603, 87] on div "Web Pay" at bounding box center [611, 88] width 99 height 11
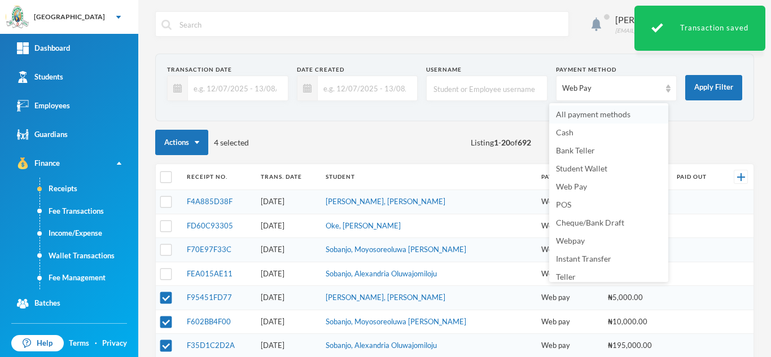
click at [596, 116] on span "All payment methods" at bounding box center [593, 115] width 75 height 10
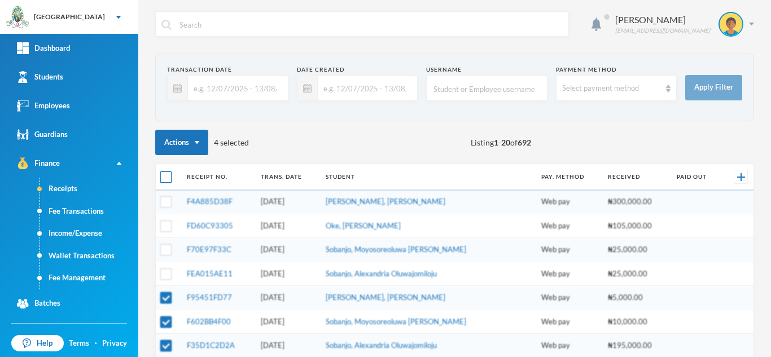
click at [167, 173] on input "checkbox" at bounding box center [166, 178] width 12 height 12
checkbox input "true"
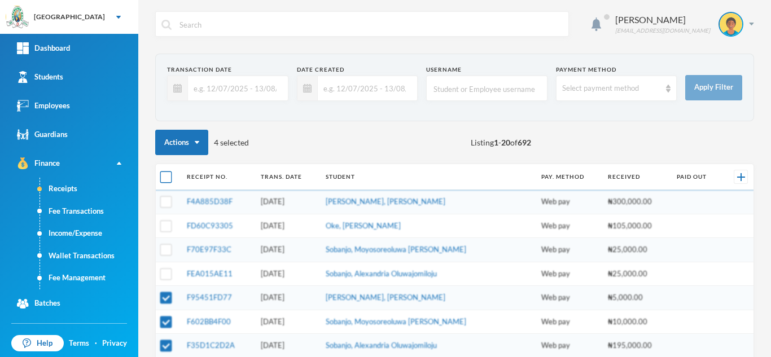
checkbox input "true"
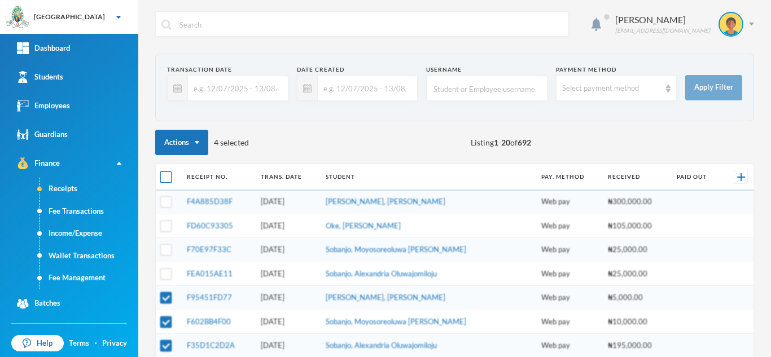
checkbox input "true"
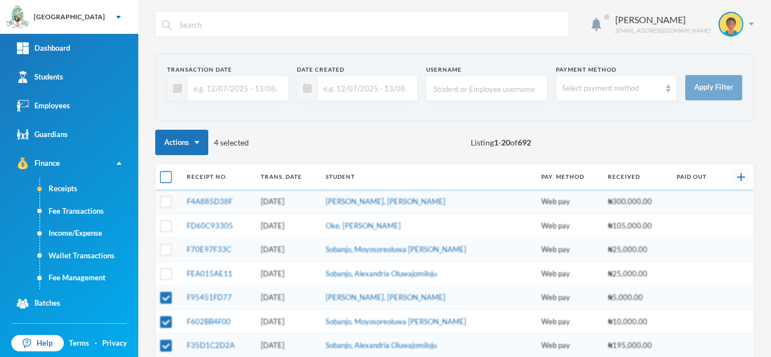
checkbox input "true"
click at [167, 173] on input "checkbox" at bounding box center [166, 178] width 12 height 12
checkbox input "false"
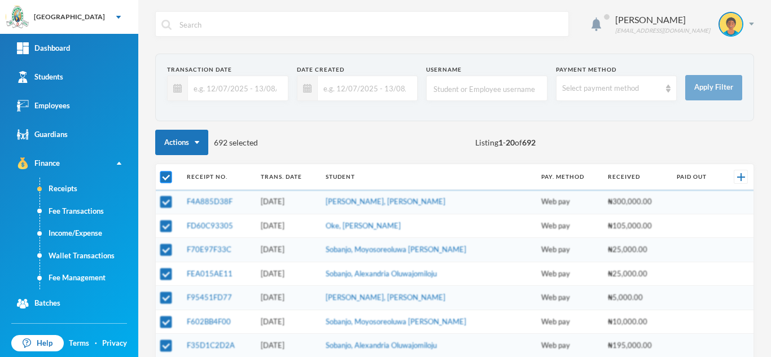
checkbox input "false"
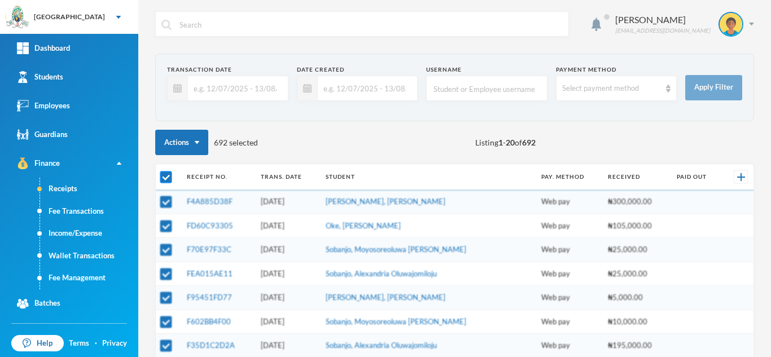
checkbox input "false"
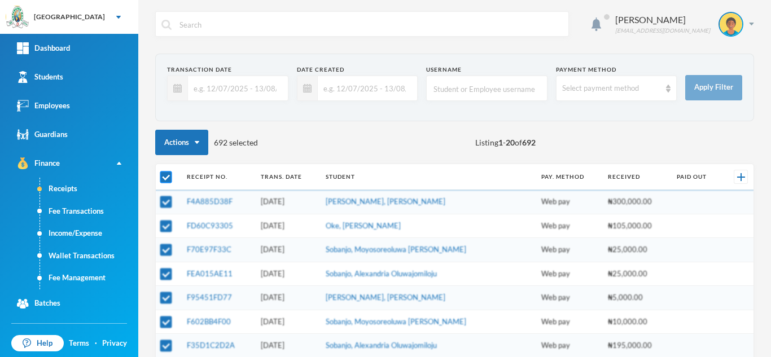
checkbox input "false"
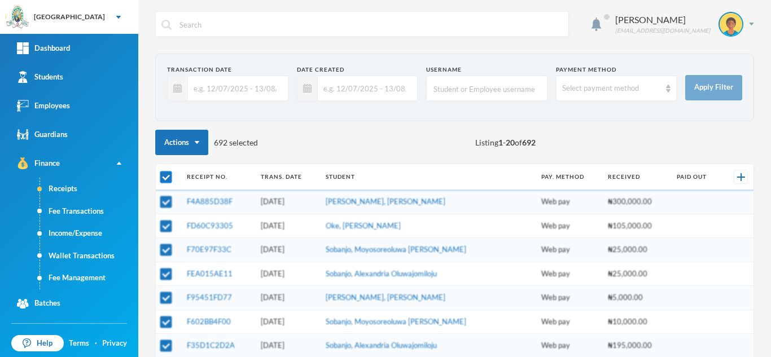
checkbox input "false"
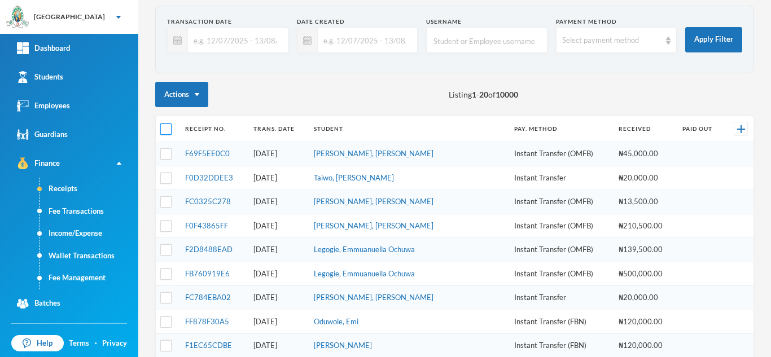
scroll to position [67, 0]
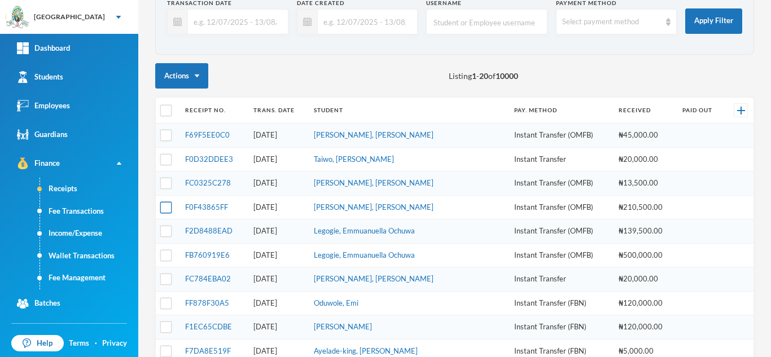
click at [165, 212] on input "checkbox" at bounding box center [166, 208] width 12 height 12
checkbox input "true"
click at [165, 138] on input "checkbox" at bounding box center [166, 136] width 12 height 12
checkbox input "true"
click at [165, 186] on input "checkbox" at bounding box center [166, 184] width 12 height 12
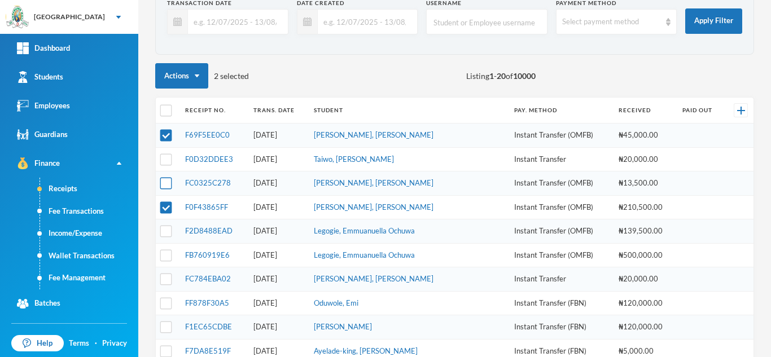
checkbox input "true"
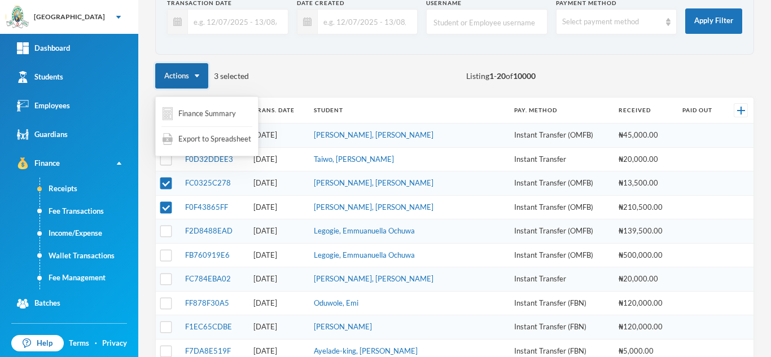
click at [197, 77] on img "button" at bounding box center [197, 76] width 5 height 3
click at [208, 112] on button "Finance Summary" at bounding box center [199, 114] width 76 height 22
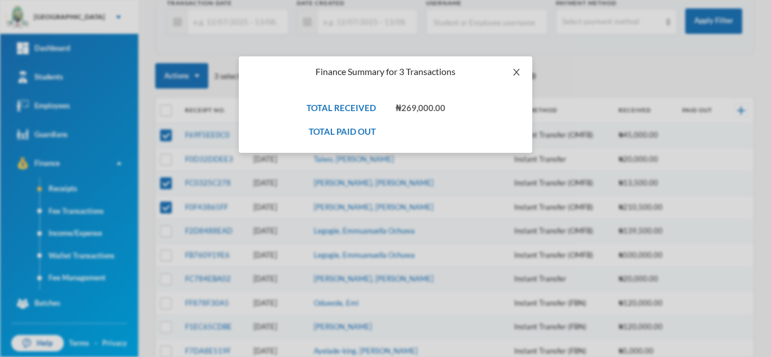
click at [515, 72] on icon "icon: close" at bounding box center [516, 72] width 9 height 9
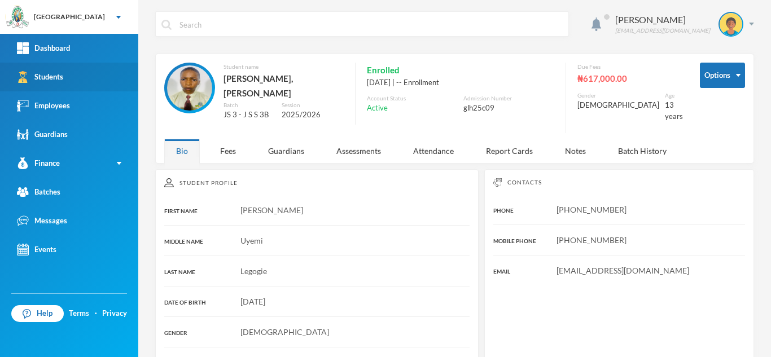
click at [79, 80] on link "Students" at bounding box center [69, 77] width 138 height 29
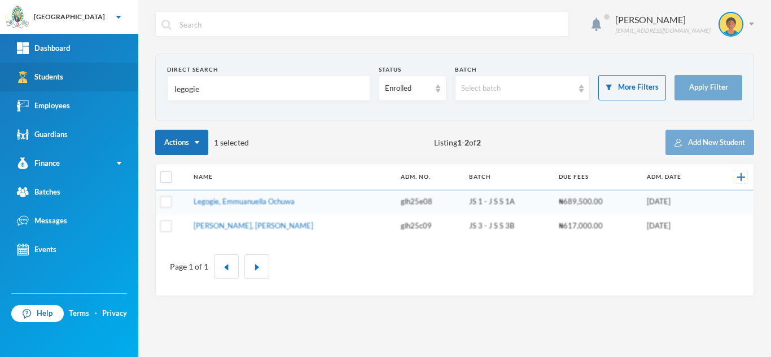
drag, startPoint x: 209, startPoint y: 90, endPoint x: 57, endPoint y: 72, distance: 152.9
click at [69, 72] on div "Greenland Hall Your Bluebic Account Greenland Hall Add a New School Dashboard S…" at bounding box center [385, 178] width 771 height 357
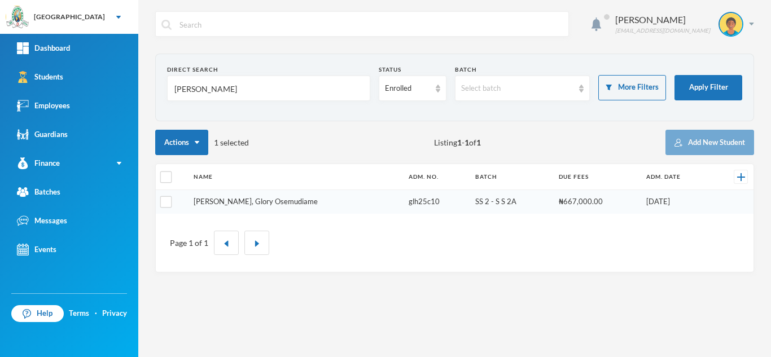
type input "ediale"
click at [274, 202] on link "Ediale, Glory Osemudiame" at bounding box center [256, 201] width 124 height 9
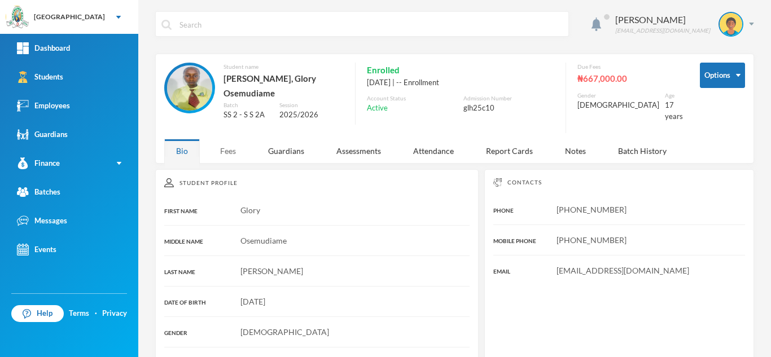
click at [227, 143] on div "Fees" at bounding box center [228, 151] width 40 height 24
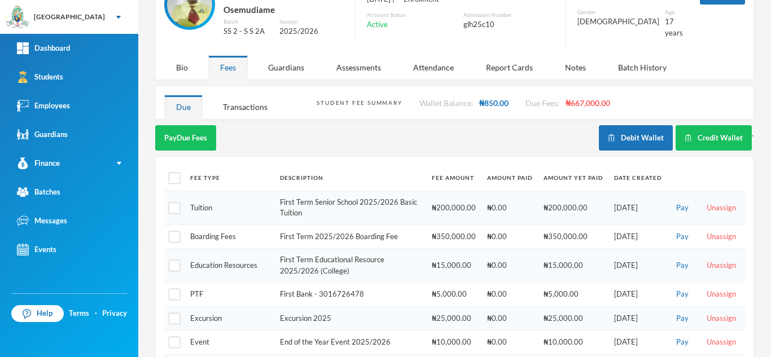
scroll to position [90, 0]
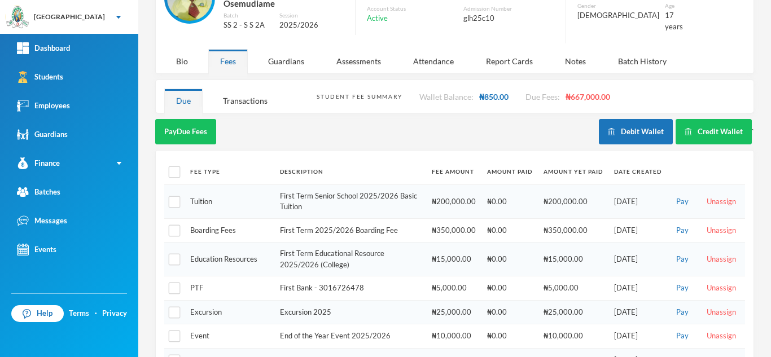
click at [170, 159] on th at bounding box center [174, 171] width 20 height 25
click at [171, 167] on input "checkbox" at bounding box center [175, 173] width 12 height 12
checkbox input "true"
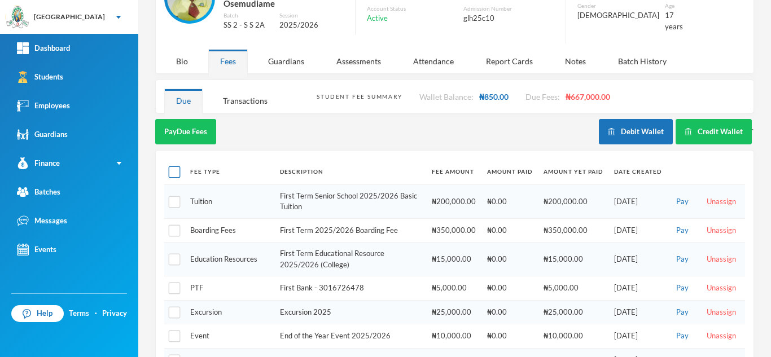
checkbox input "true"
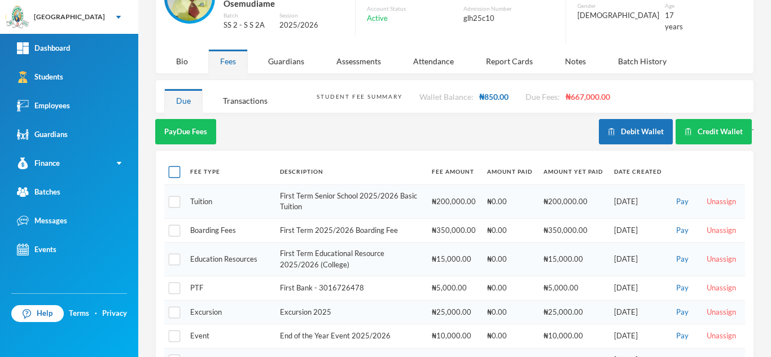
checkbox input "true"
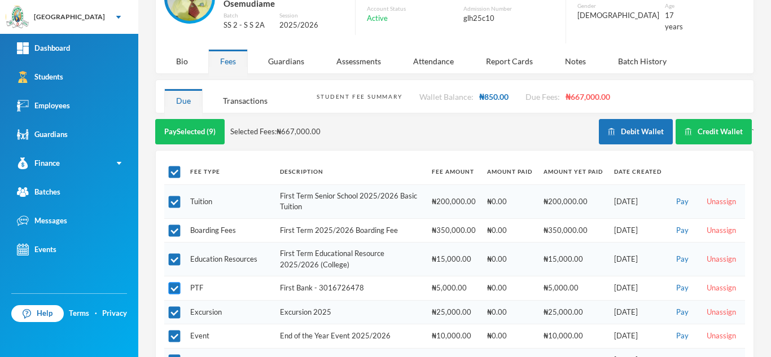
click at [177, 283] on input "checkbox" at bounding box center [175, 289] width 12 height 12
checkbox input "false"
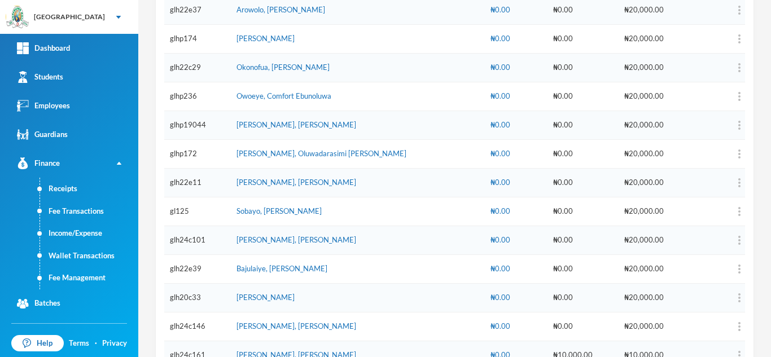
scroll to position [325, 0]
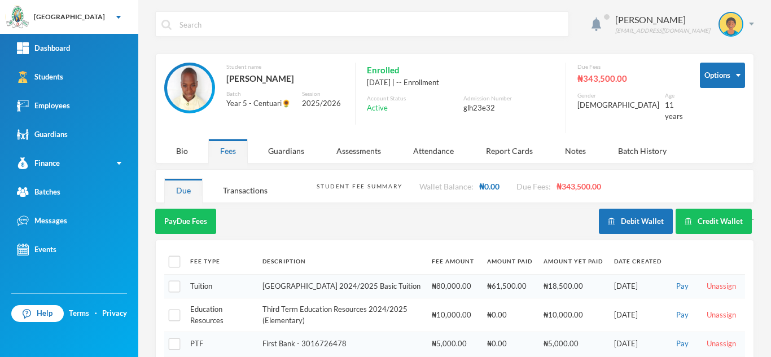
scroll to position [77, 0]
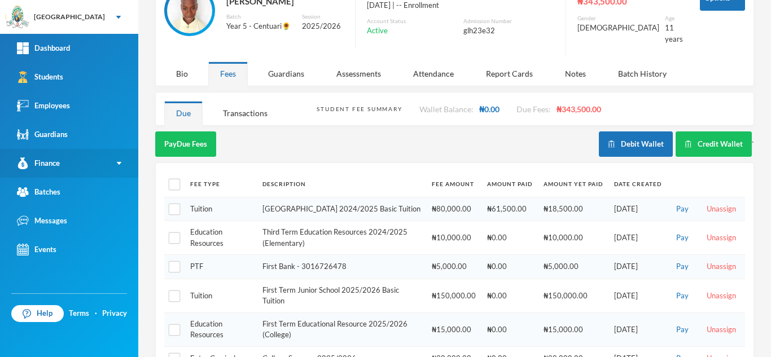
click at [68, 167] on link "Finance" at bounding box center [69, 163] width 138 height 29
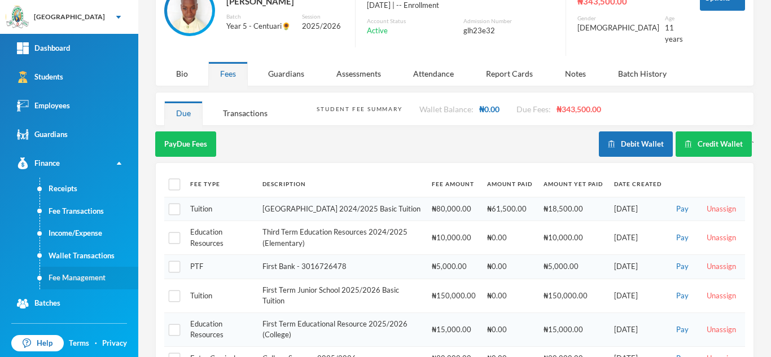
click at [103, 274] on link "Fee Management" at bounding box center [89, 278] width 98 height 23
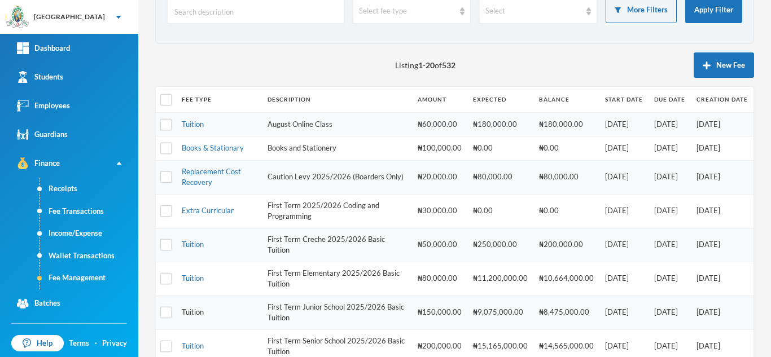
click at [194, 309] on link "Tuition" at bounding box center [193, 312] width 22 height 9
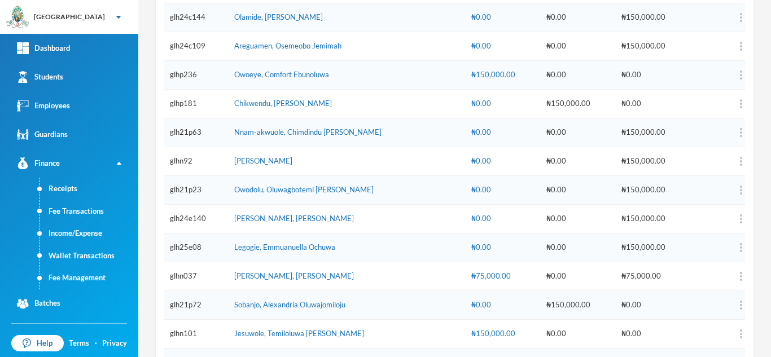
scroll to position [1731, 0]
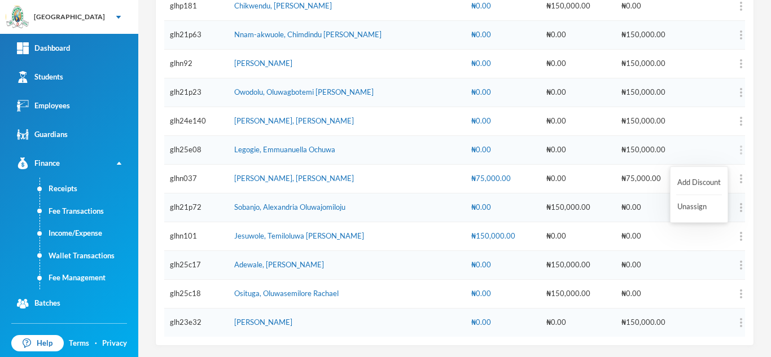
click at [740, 151] on img "button" at bounding box center [741, 150] width 2 height 9
click at [697, 184] on button "Add Discount" at bounding box center [699, 183] width 46 height 20
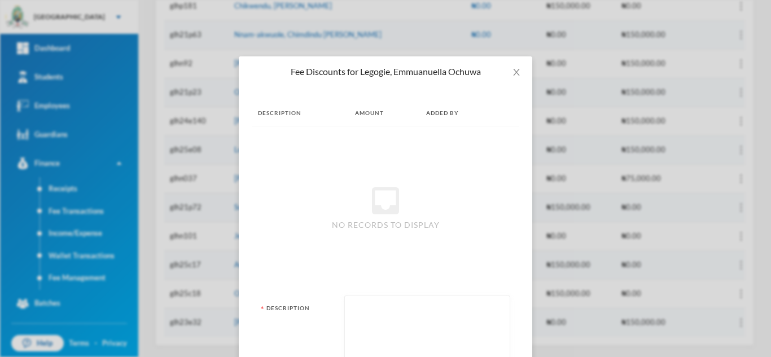
click at [406, 318] on textarea at bounding box center [428, 333] width 154 height 62
type textarea "rebate"
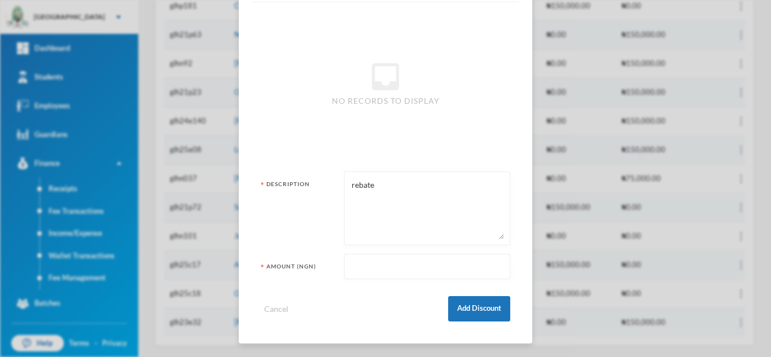
click at [432, 264] on input "text" at bounding box center [428, 267] width 154 height 25
type input "45000"
click at [460, 315] on button "Add Discount" at bounding box center [479, 308] width 62 height 25
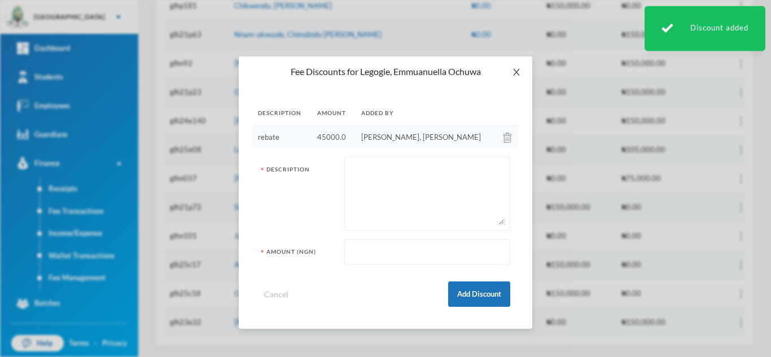
click at [516, 70] on icon "icon: close" at bounding box center [516, 72] width 9 height 9
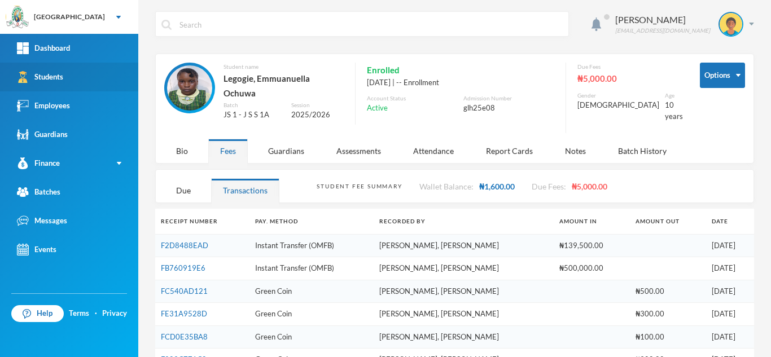
click at [71, 73] on link "Students" at bounding box center [69, 77] width 138 height 29
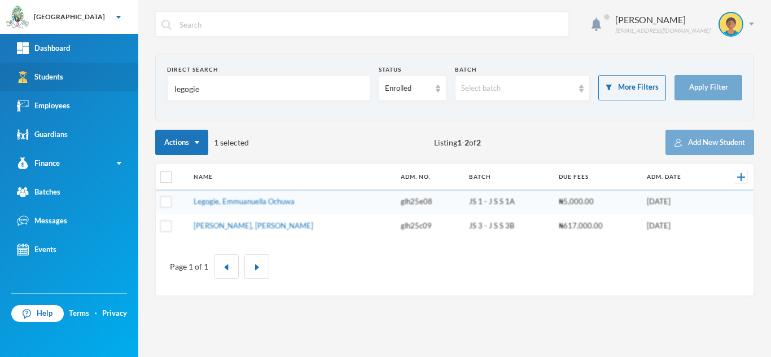
drag, startPoint x: 212, startPoint y: 91, endPoint x: 68, endPoint y: 79, distance: 144.5
click at [68, 79] on div "Greenland Hall Your Bluebic Account Greenland Hall Add a New School Dashboard S…" at bounding box center [385, 178] width 771 height 357
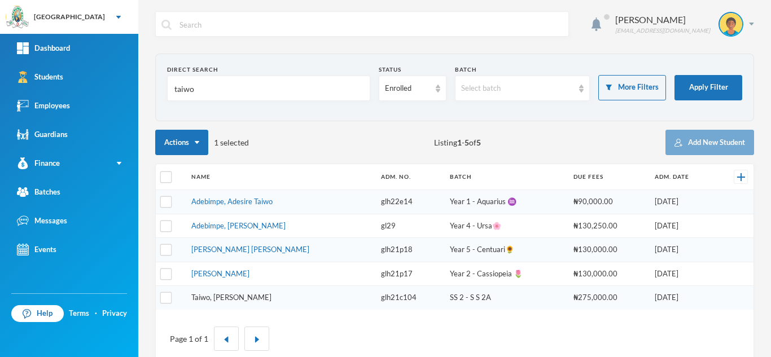
type input "taiwo"
click at [229, 298] on link "Taiwo, [PERSON_NAME]" at bounding box center [231, 297] width 80 height 9
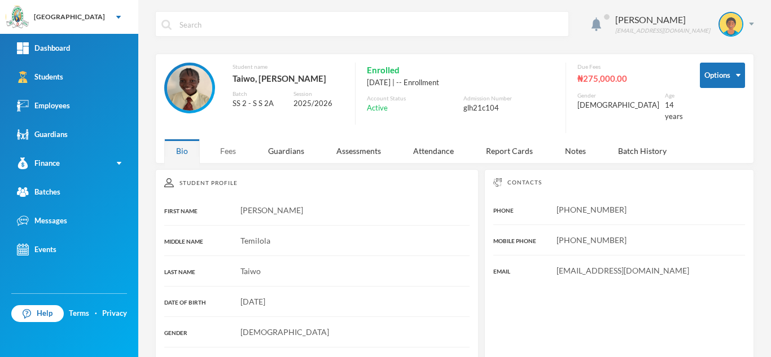
click at [237, 155] on div "Fees" at bounding box center [228, 151] width 40 height 24
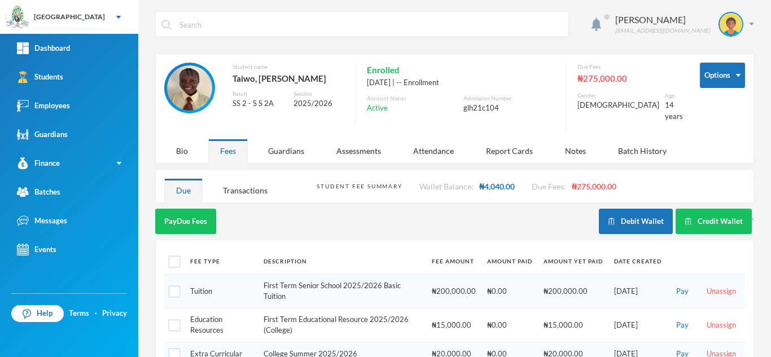
scroll to position [93, 0]
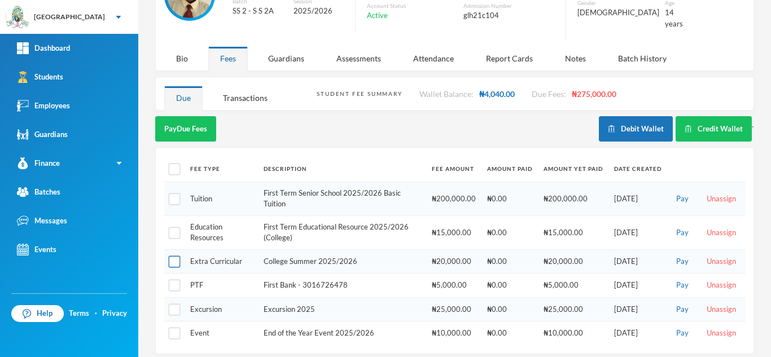
click at [175, 256] on input "checkbox" at bounding box center [175, 262] width 12 height 12
checkbox input "true"
click at [188, 120] on button "Pay Selected (1)" at bounding box center [189, 128] width 69 height 25
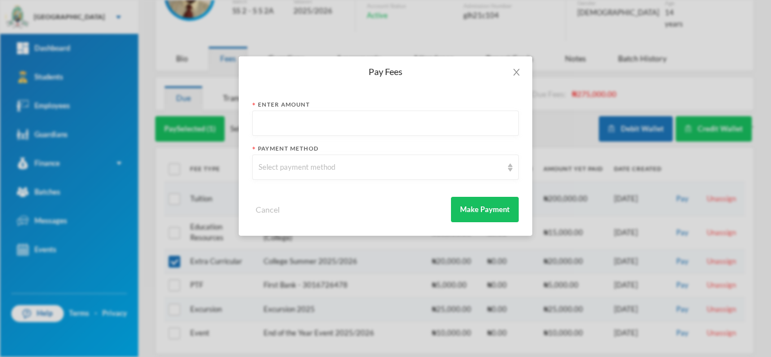
click at [292, 125] on input "text" at bounding box center [386, 123] width 254 height 25
type input "20000"
click at [292, 169] on div "Select payment method" at bounding box center [381, 167] width 244 height 11
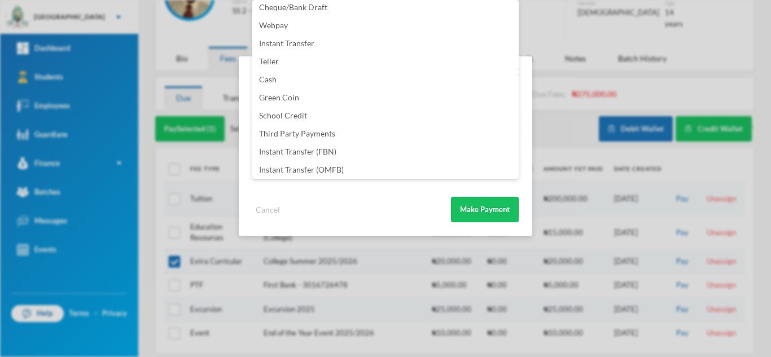
scroll to position [133, 0]
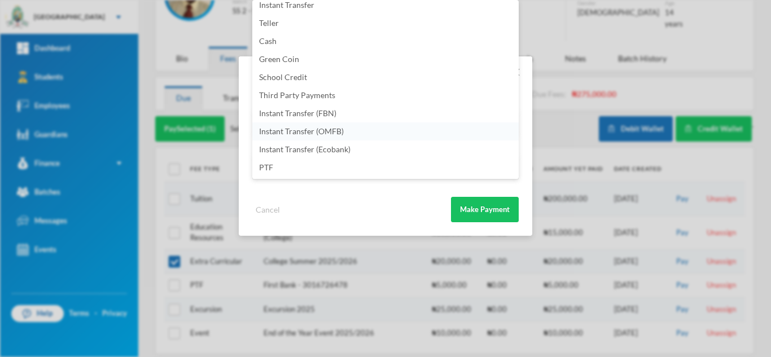
click at [384, 132] on li "Instant Transfer (OMFB)" at bounding box center [385, 132] width 266 height 18
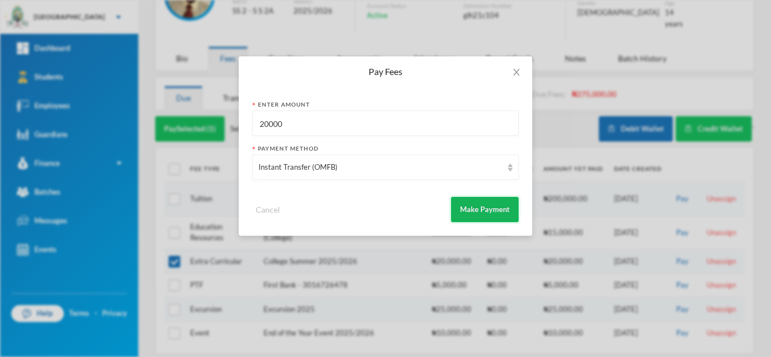
click at [477, 208] on button "Make Payment" at bounding box center [485, 209] width 68 height 25
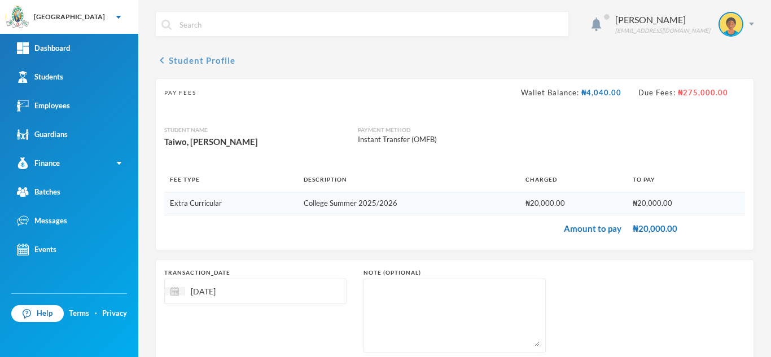
click at [178, 58] on button "chevron_left Student Profile" at bounding box center [195, 61] width 80 height 14
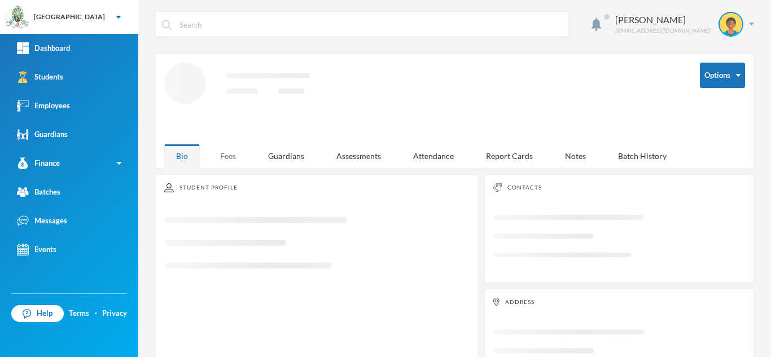
click at [218, 153] on div "Fees" at bounding box center [228, 156] width 40 height 24
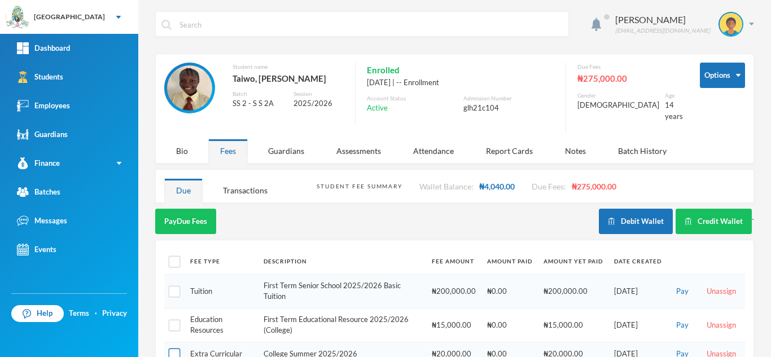
click at [170, 349] on input "checkbox" at bounding box center [175, 355] width 12 height 12
checkbox input "true"
click at [186, 216] on button "Pay Selected (1)" at bounding box center [189, 221] width 69 height 25
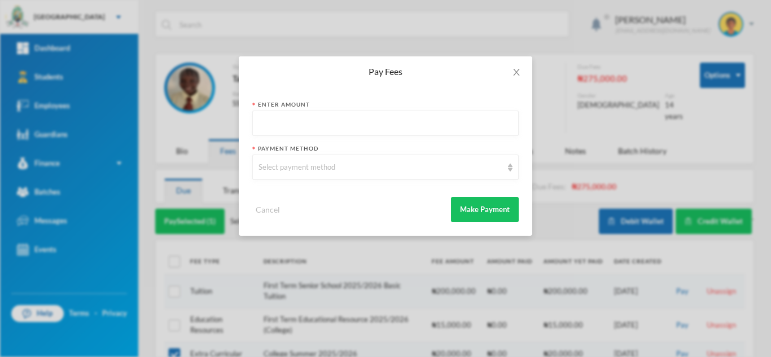
click at [322, 123] on input "text" at bounding box center [386, 123] width 254 height 25
type input "20000"
click at [301, 169] on div "Select payment method" at bounding box center [381, 167] width 244 height 11
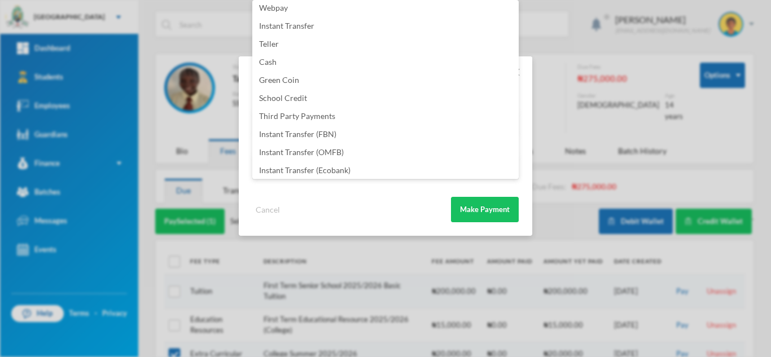
scroll to position [133, 0]
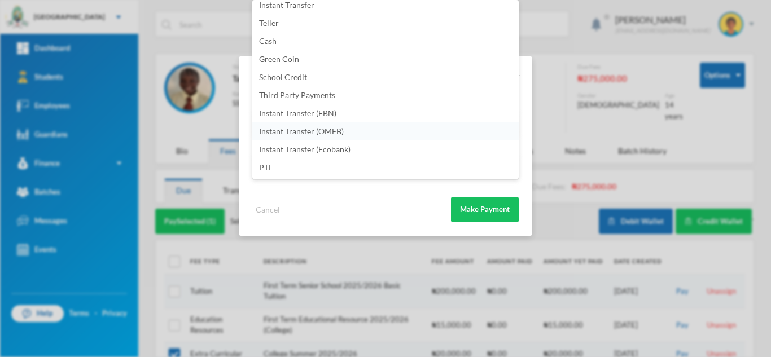
click at [403, 133] on li "Instant Transfer (OMFB)" at bounding box center [385, 132] width 266 height 18
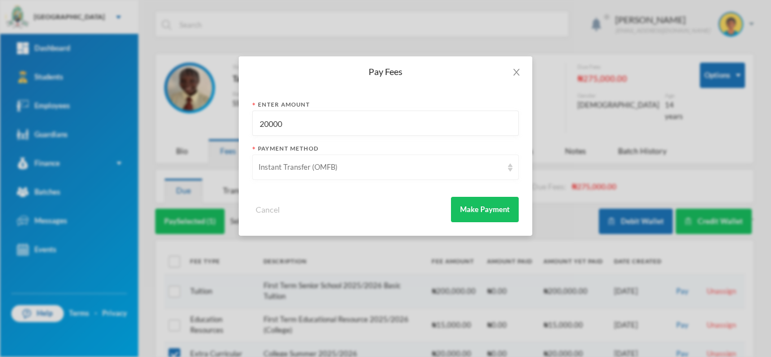
click at [387, 162] on div "Instant Transfer (OMFB)" at bounding box center [381, 167] width 244 height 11
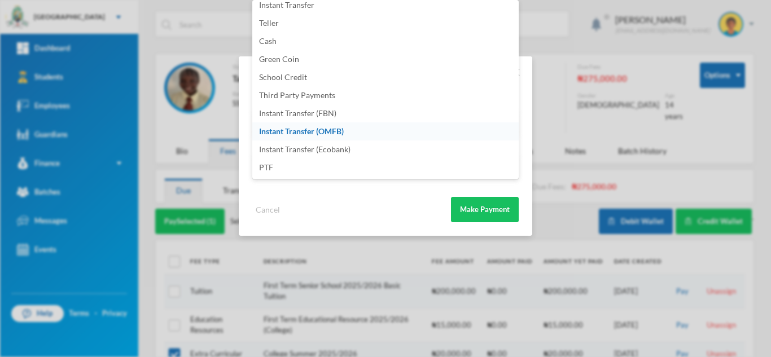
scroll to position [2, 0]
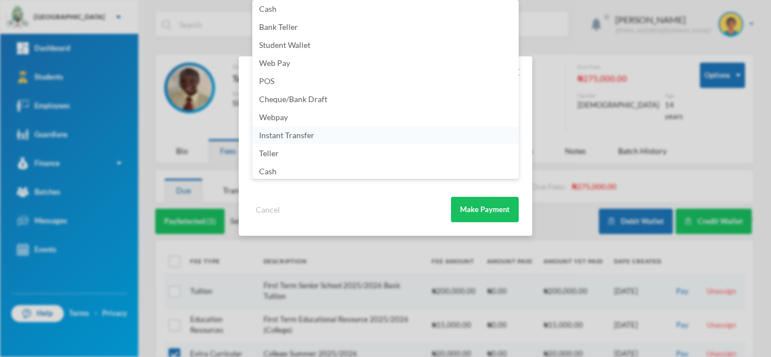
click at [312, 141] on li "Instant Transfer" at bounding box center [385, 135] width 266 height 18
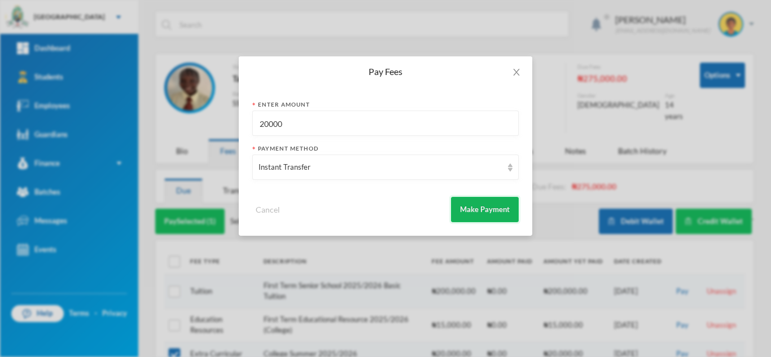
click at [483, 213] on button "Make Payment" at bounding box center [485, 209] width 68 height 25
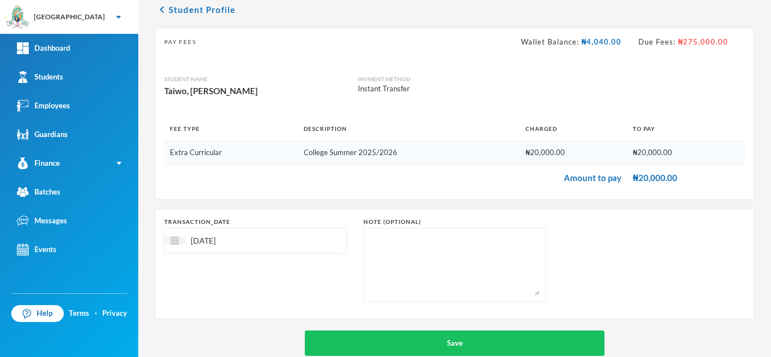
scroll to position [72, 0]
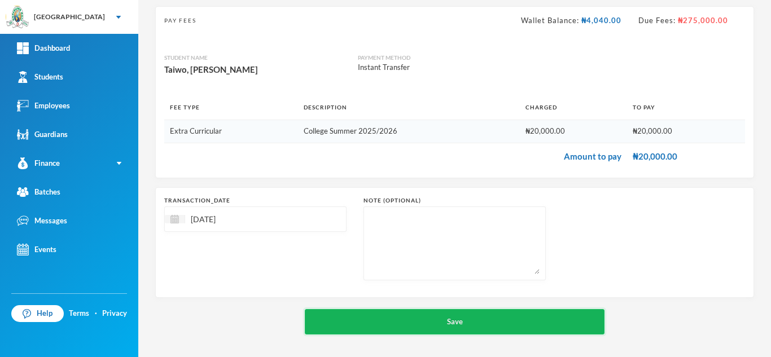
click at [410, 320] on button "Save" at bounding box center [455, 321] width 300 height 25
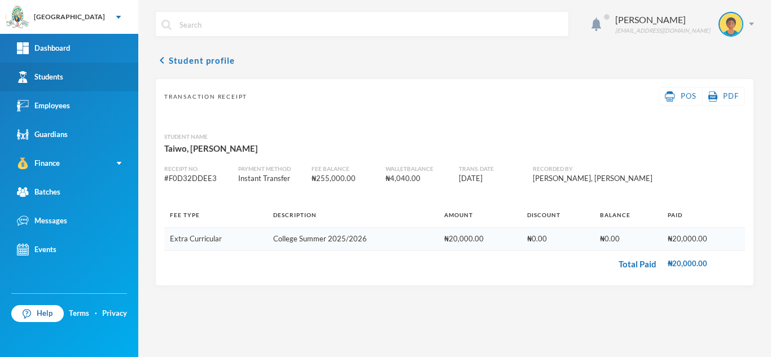
click at [81, 76] on link "Students" at bounding box center [69, 77] width 138 height 29
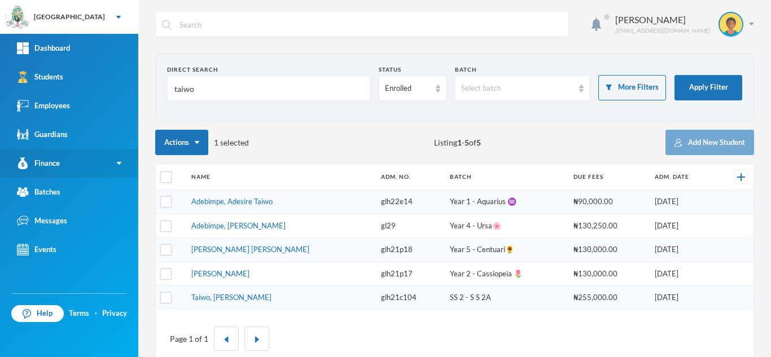
click at [81, 171] on link "Finance" at bounding box center [69, 163] width 138 height 29
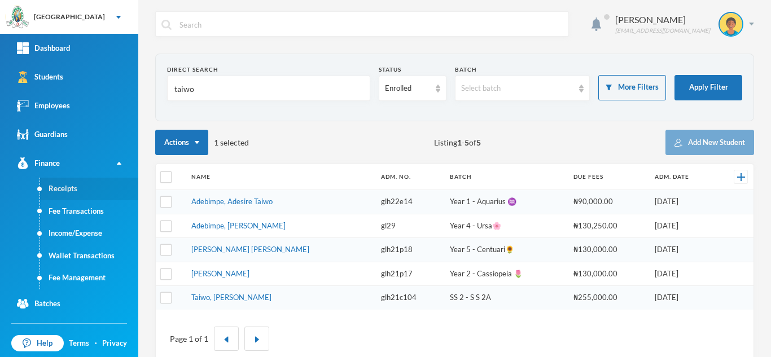
click at [67, 189] on link "Receipts" at bounding box center [89, 189] width 98 height 23
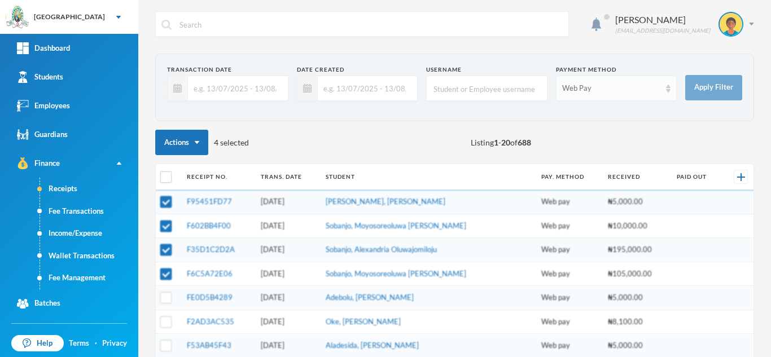
click at [593, 88] on div "Web Pay" at bounding box center [611, 88] width 99 height 11
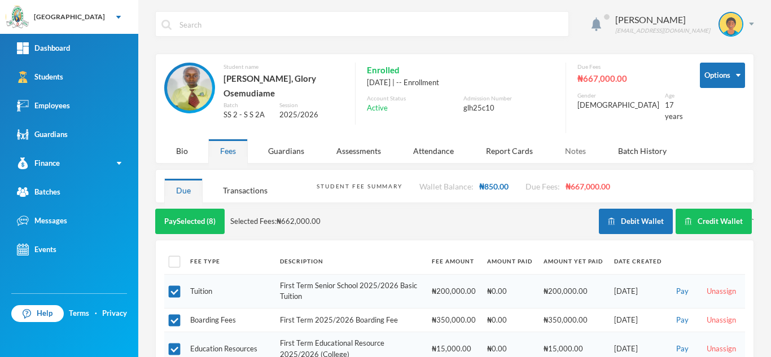
scroll to position [90, 0]
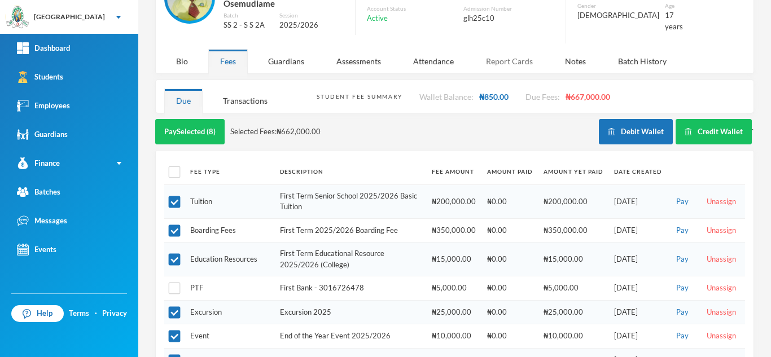
click at [519, 55] on div "Report Cards" at bounding box center [509, 61] width 71 height 24
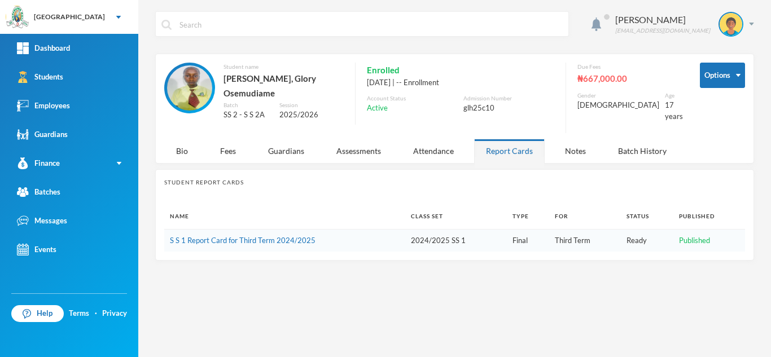
scroll to position [0, 0]
click at [264, 236] on link "S S 1 Report Card for Third Term 2024/2025" at bounding box center [243, 240] width 146 height 9
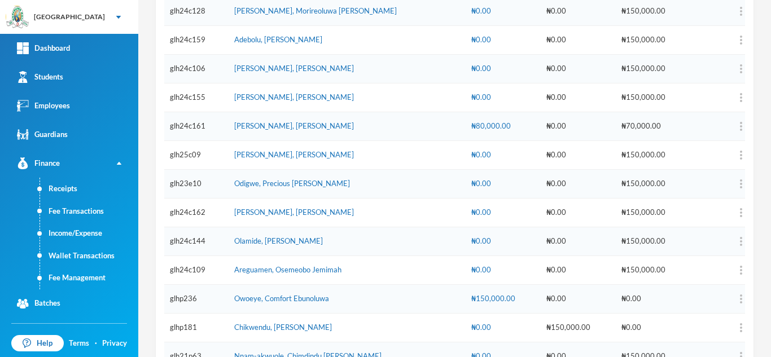
scroll to position [1413, 0]
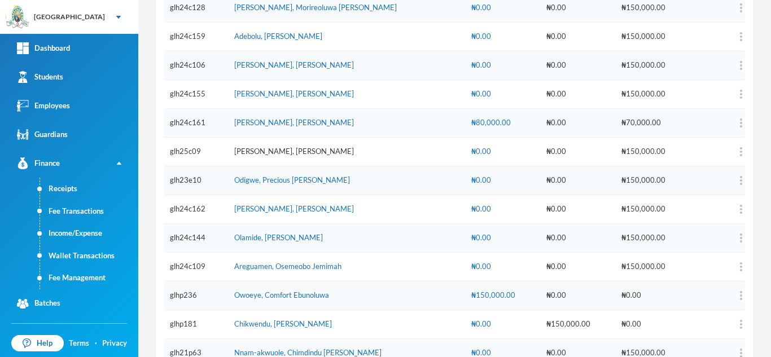
click at [301, 152] on link "[PERSON_NAME], [PERSON_NAME]" at bounding box center [294, 151] width 120 height 9
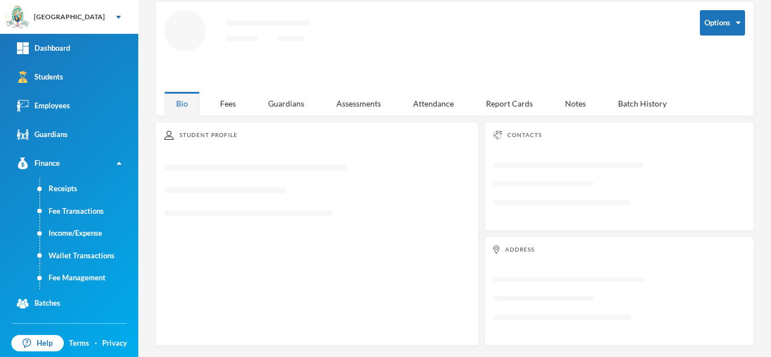
scroll to position [49, 0]
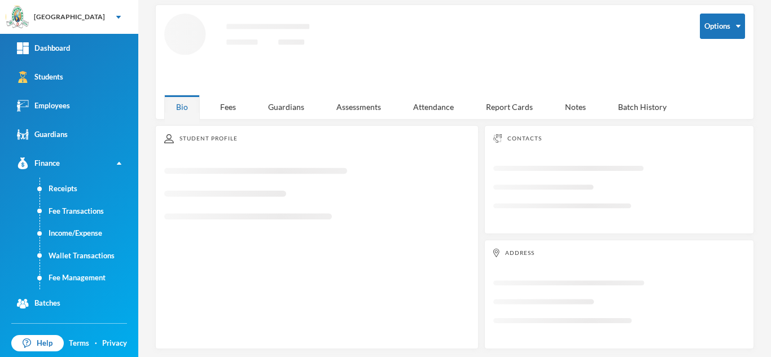
click at [228, 125] on div "Student Profile Loading interface..." at bounding box center [317, 237] width 324 height 224
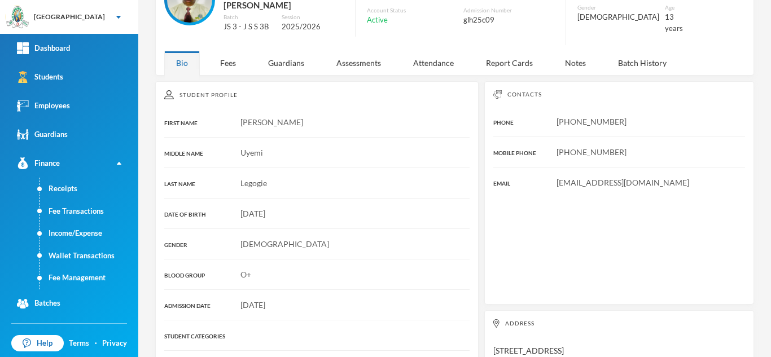
scroll to position [0, 0]
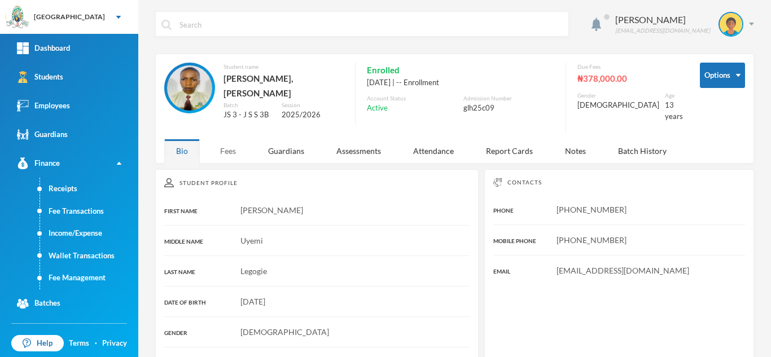
click at [223, 139] on div "Fees" at bounding box center [228, 151] width 40 height 24
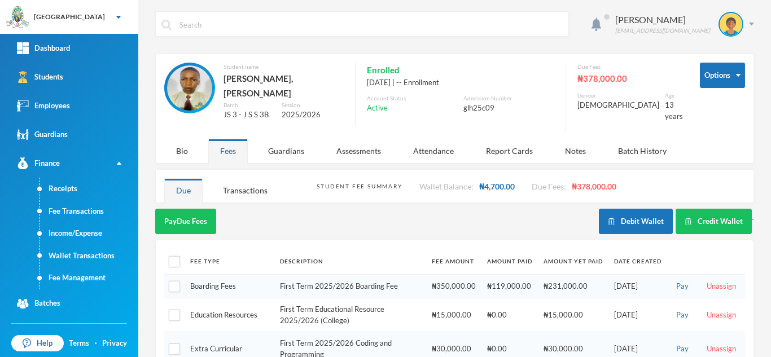
scroll to position [174, 0]
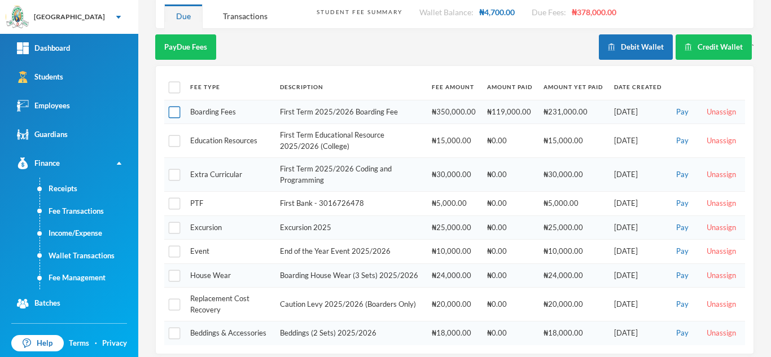
click at [173, 107] on input "checkbox" at bounding box center [175, 113] width 12 height 12
checkbox input "true"
click at [195, 41] on button "Pay Selected (1)" at bounding box center [189, 46] width 69 height 25
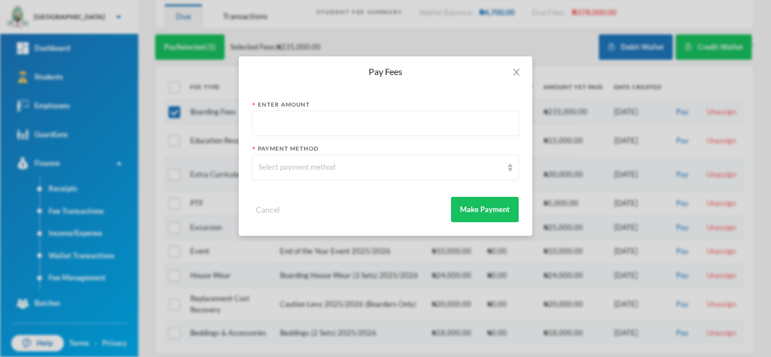
click at [300, 127] on input "text" at bounding box center [386, 123] width 254 height 25
type input "5000"
click at [317, 172] on div "Select payment method" at bounding box center [381, 167] width 244 height 11
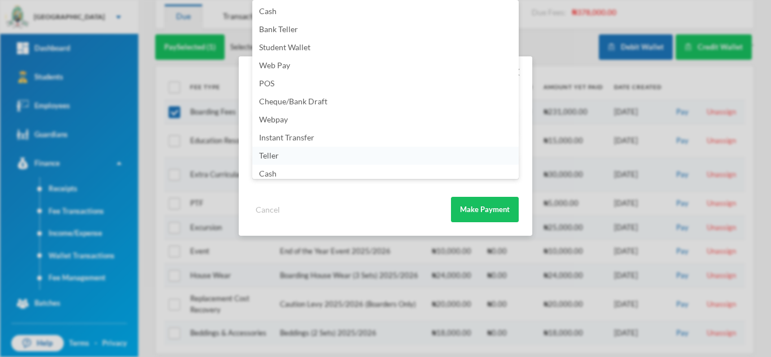
click at [510, 161] on li "Teller" at bounding box center [385, 156] width 266 height 18
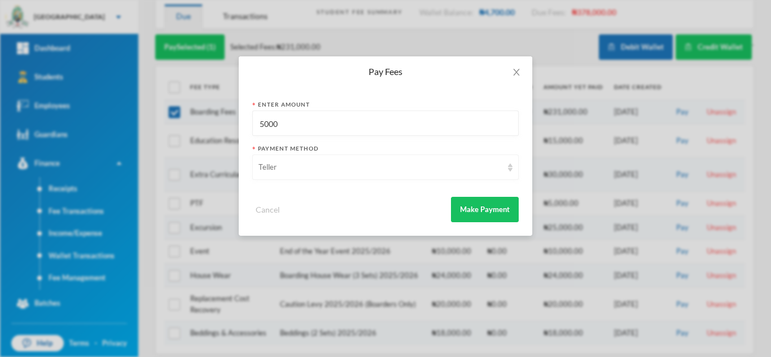
click at [506, 172] on div "Teller" at bounding box center [385, 167] width 266 height 25
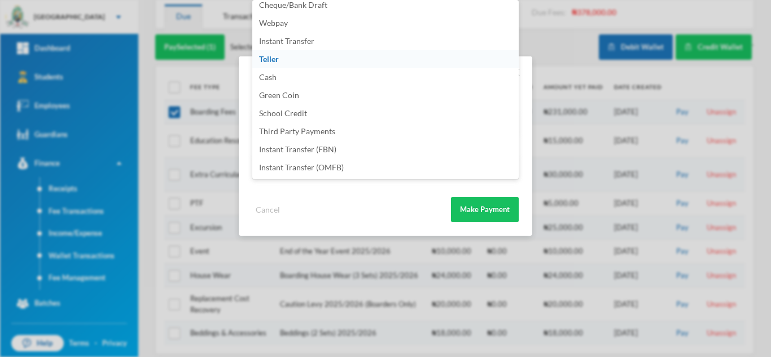
scroll to position [133, 0]
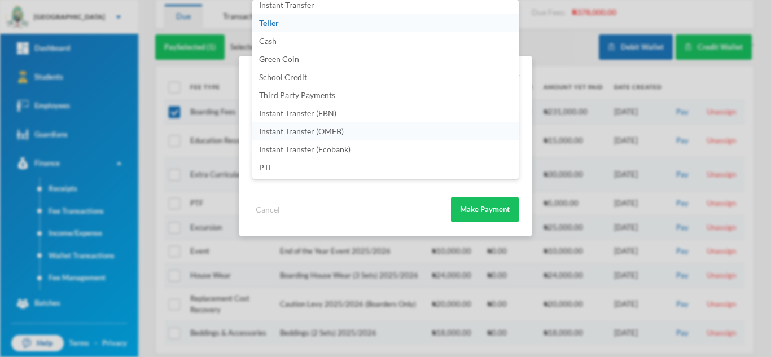
click at [399, 132] on li "Instant Transfer (OMFB)" at bounding box center [385, 132] width 266 height 18
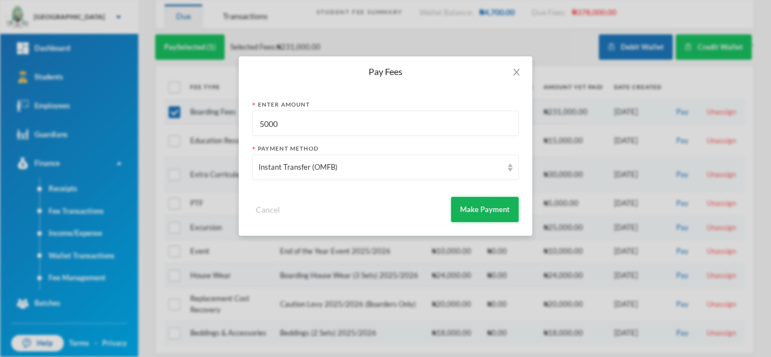
click at [489, 203] on button "Make Payment" at bounding box center [485, 209] width 68 height 25
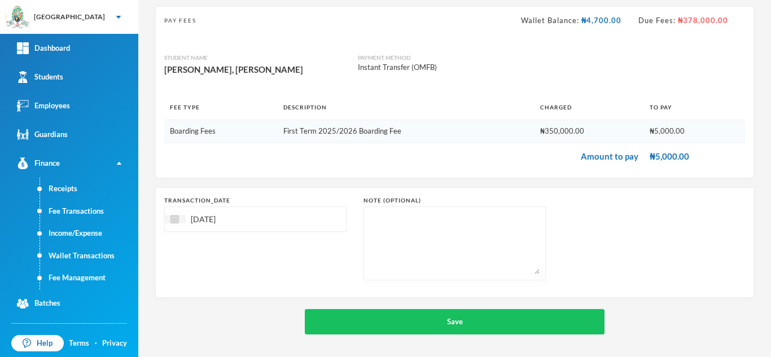
scroll to position [72, 0]
click at [171, 222] on img at bounding box center [175, 219] width 8 height 8
click at [239, 325] on div "13" at bounding box center [235, 323] width 19 height 18
type input "[DATE]"
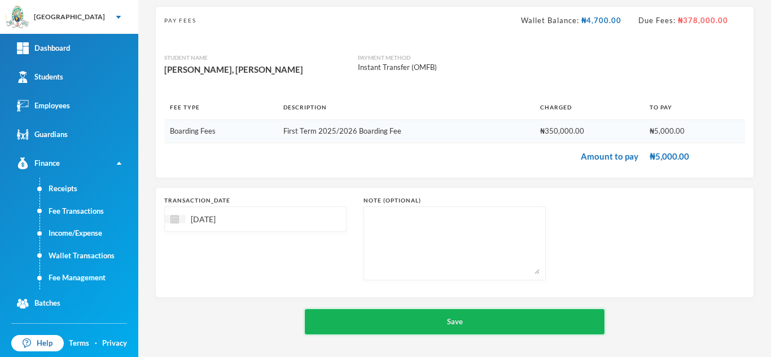
click at [461, 315] on button "Save" at bounding box center [455, 321] width 300 height 25
